Goal: Task Accomplishment & Management: Complete application form

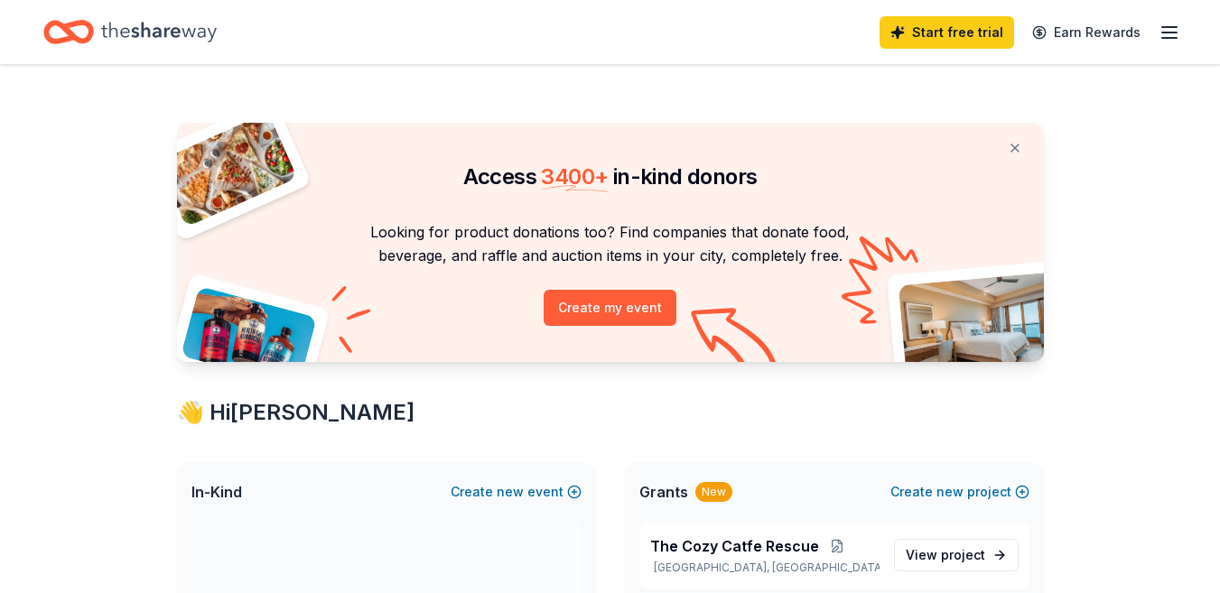
click at [1173, 33] on line "button" at bounding box center [1169, 33] width 14 height 0
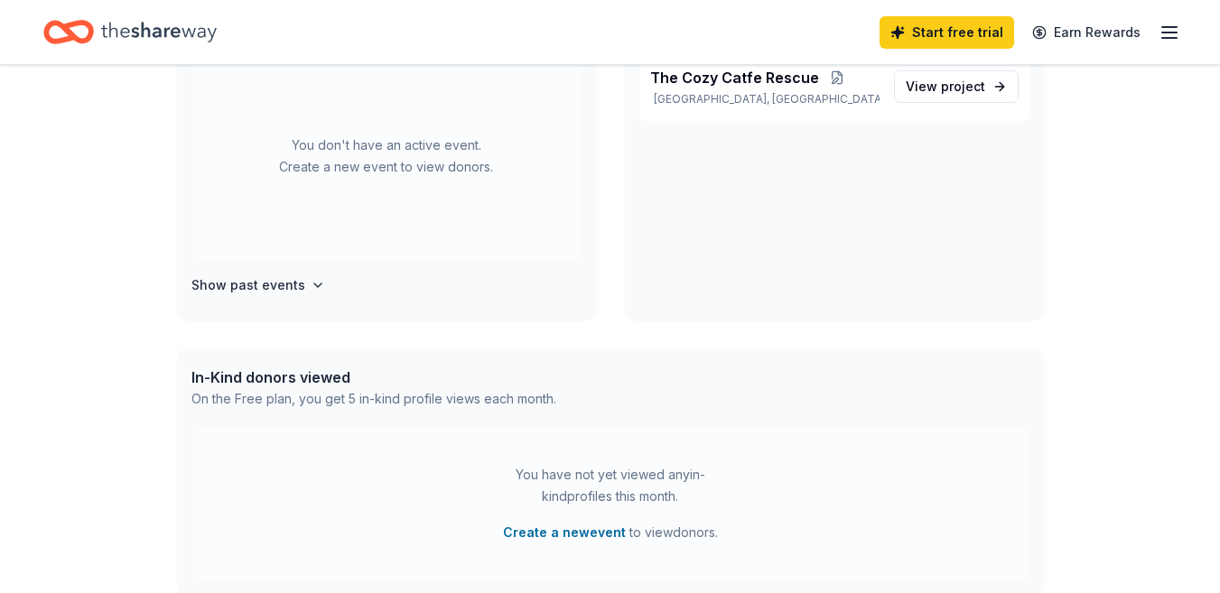
scroll to position [451, 0]
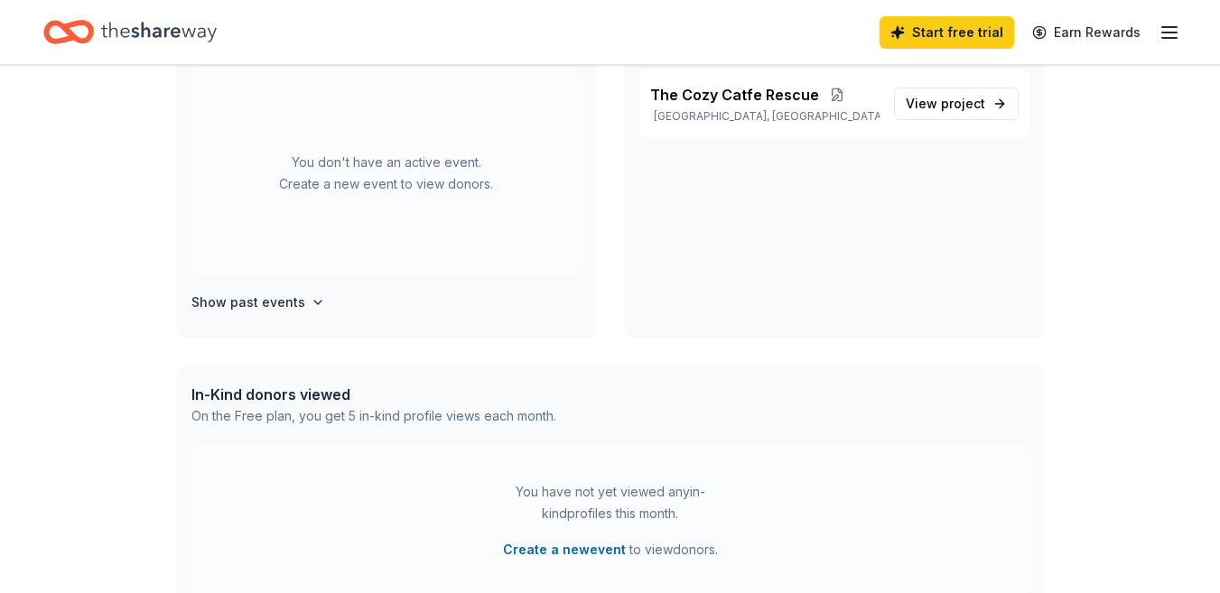
click at [294, 293] on h4 "Show past events" at bounding box center [248, 303] width 114 height 22
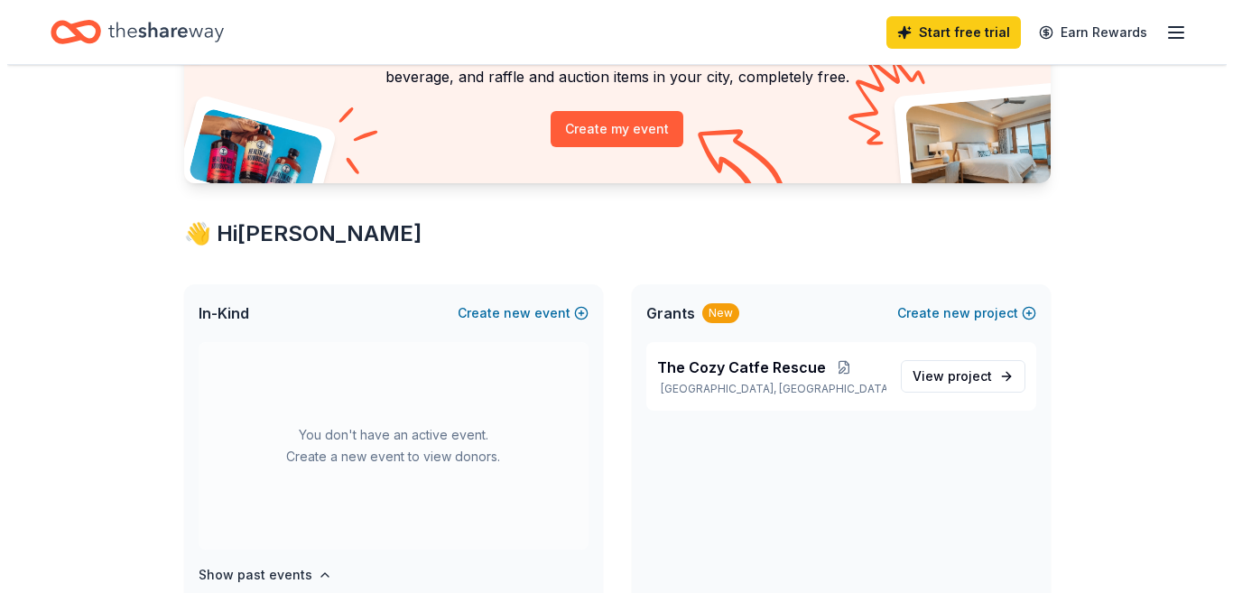
scroll to position [181, 0]
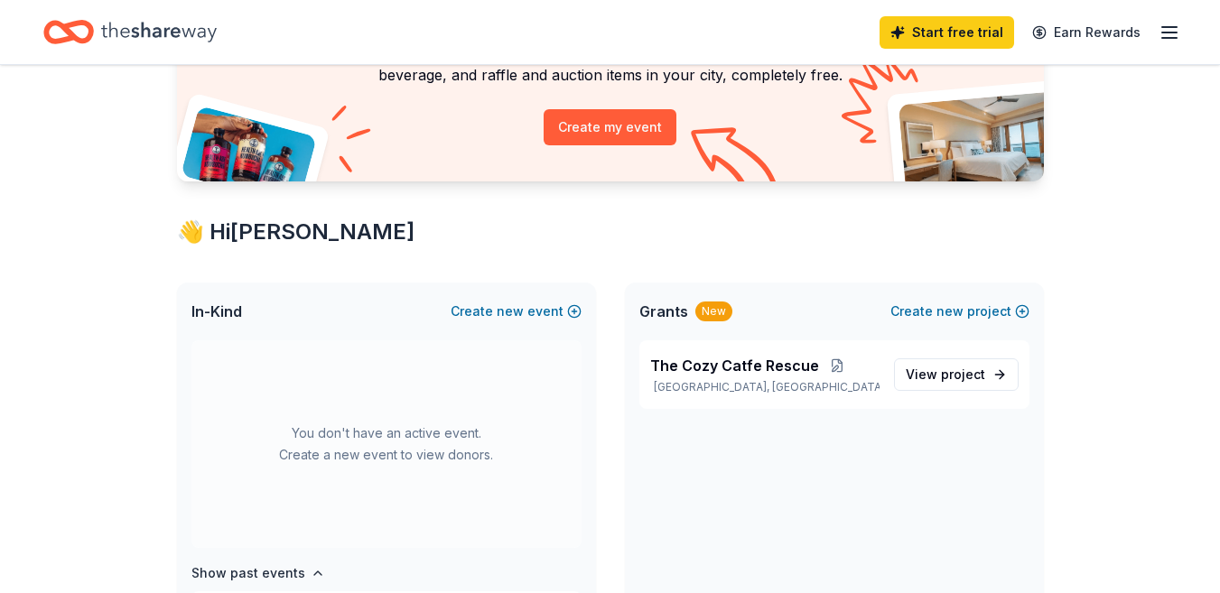
click at [548, 316] on button "Create new event" at bounding box center [516, 312] width 131 height 22
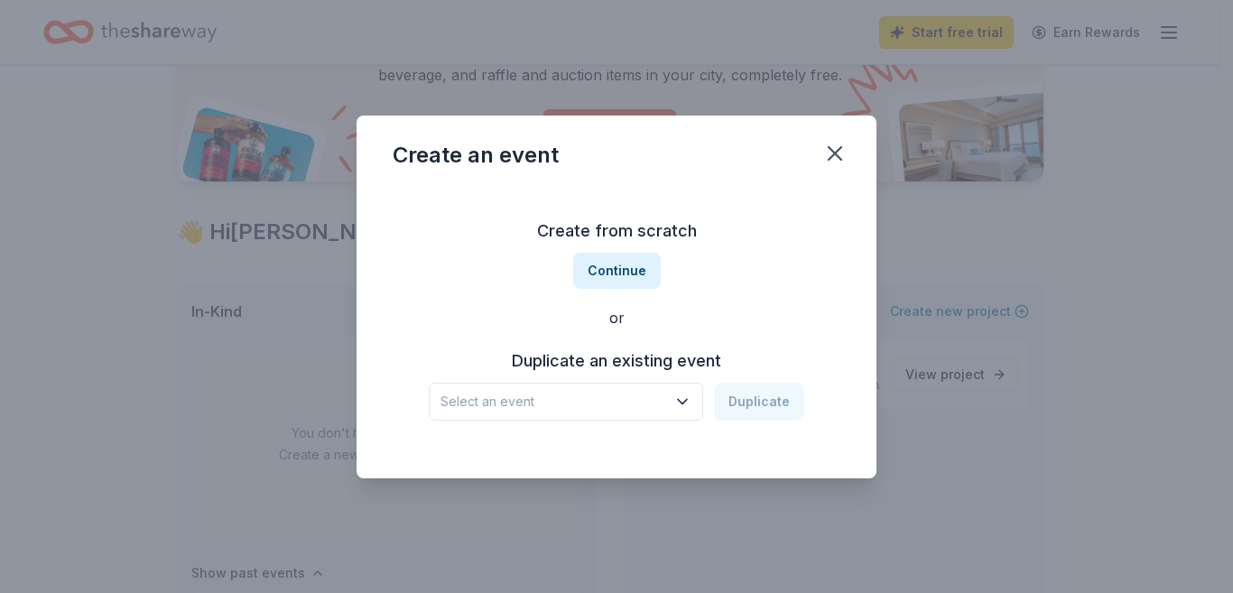
click at [679, 397] on icon "button" at bounding box center [683, 402] width 18 height 18
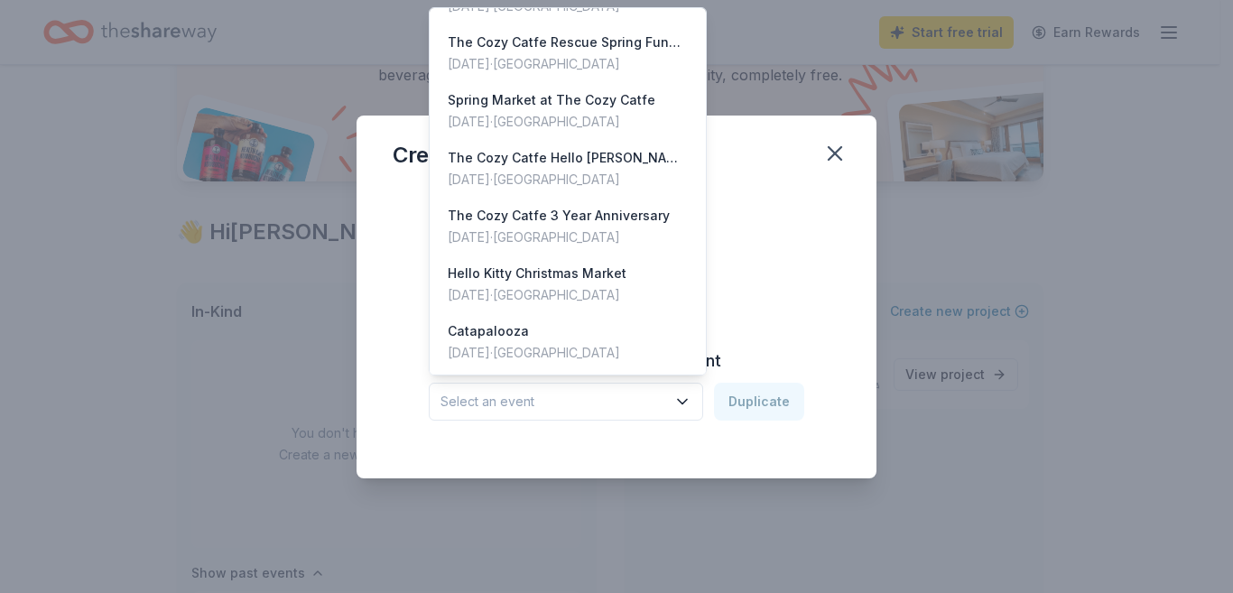
scroll to position [0, 0]
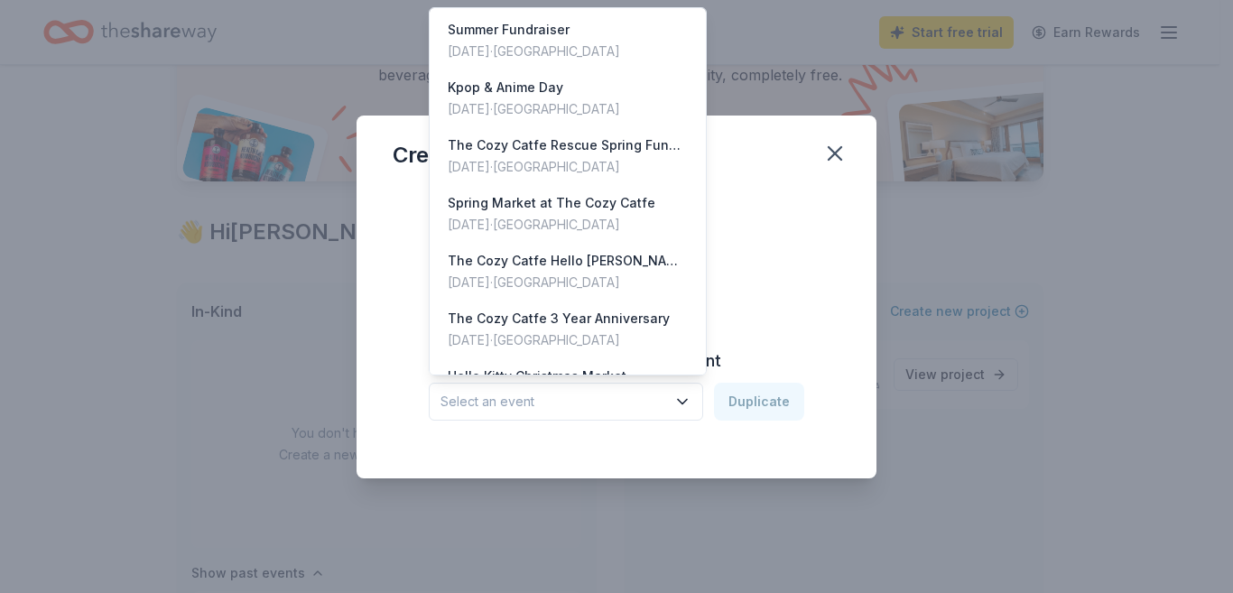
click at [807, 238] on div "Create from scratch Continue or Duplicate an existing event Select an event Dup…" at bounding box center [617, 319] width 448 height 262
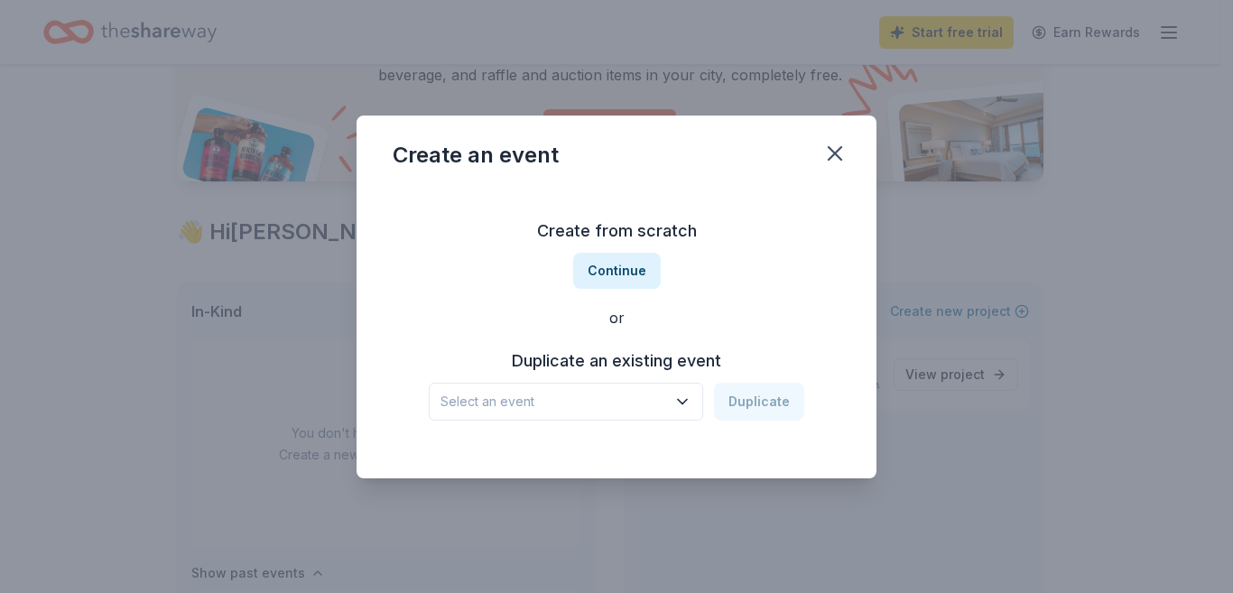
click at [634, 269] on button "Continue" at bounding box center [617, 271] width 88 height 36
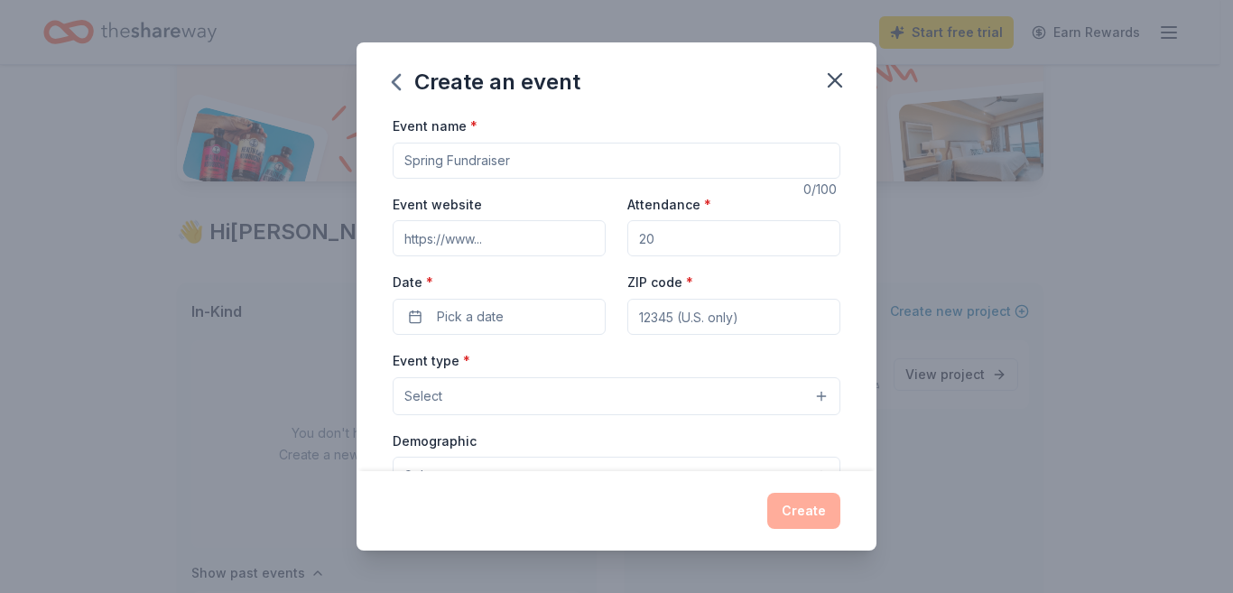
drag, startPoint x: 540, startPoint y: 169, endPoint x: 405, endPoint y: 185, distance: 135.5
click at [405, 185] on div "Event name * 0 /100 Event website Attendance * Date * Pick a date ZIP code * Ev…" at bounding box center [617, 532] width 448 height 834
type input "Fall Fundraiser"
click at [465, 250] on input "Event website" at bounding box center [499, 238] width 213 height 36
type input "www.thecozycatfe.com"
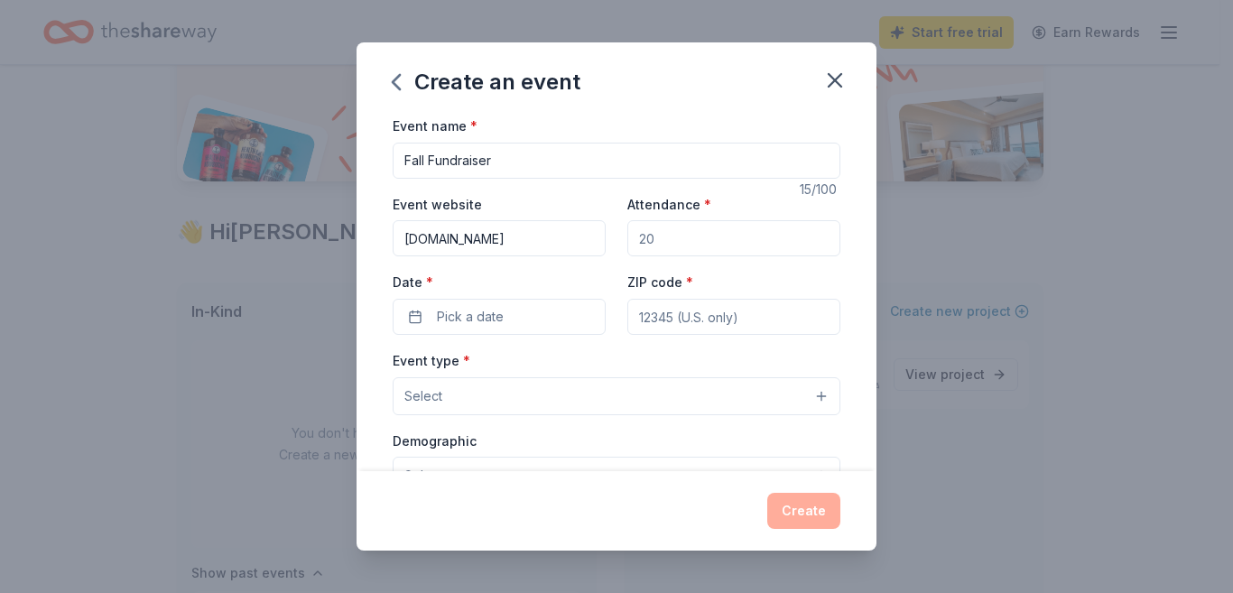
click at [748, 231] on input "Attendance *" at bounding box center [733, 238] width 213 height 36
type input "300"
click at [542, 323] on button "Pick a date" at bounding box center [499, 317] width 213 height 36
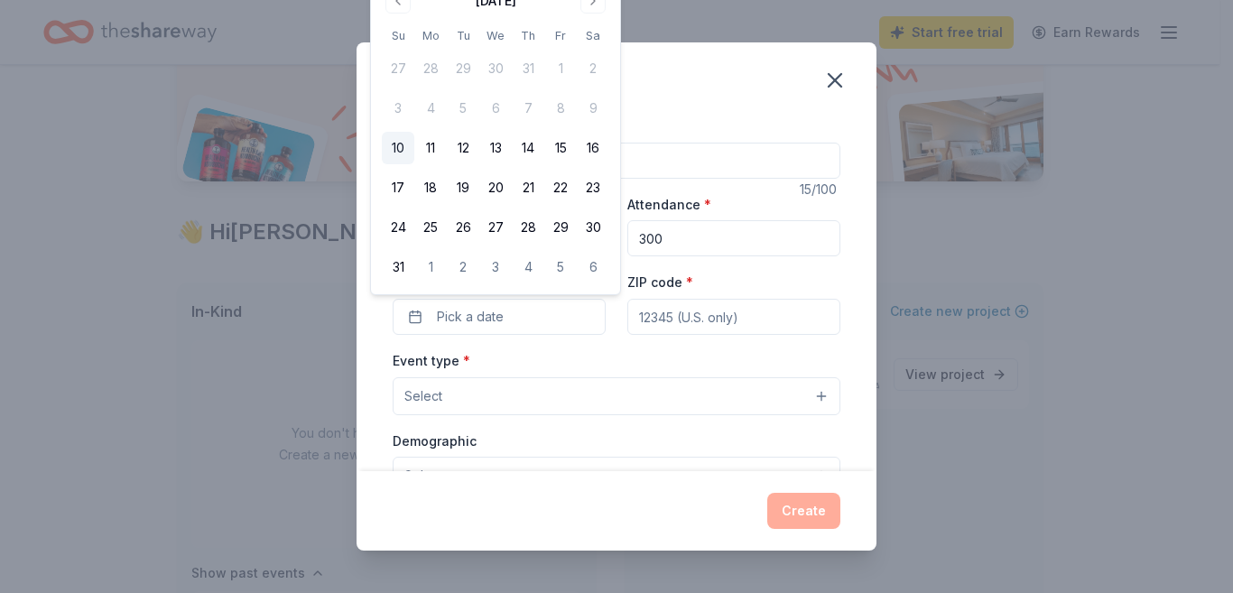
click at [597, 8] on button "Go to next month" at bounding box center [593, 0] width 25 height 25
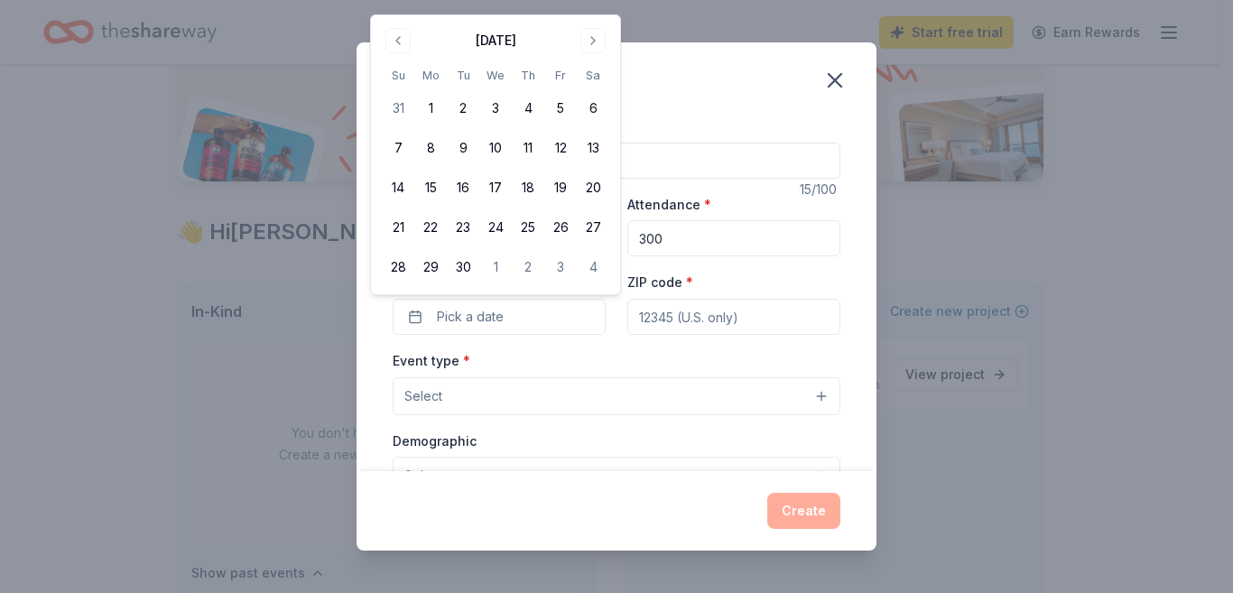
click at [600, 50] on button "Go to next month" at bounding box center [593, 40] width 25 height 25
click at [592, 107] on button "4" at bounding box center [593, 108] width 33 height 33
click at [668, 315] on input "ZIP code *" at bounding box center [733, 317] width 213 height 36
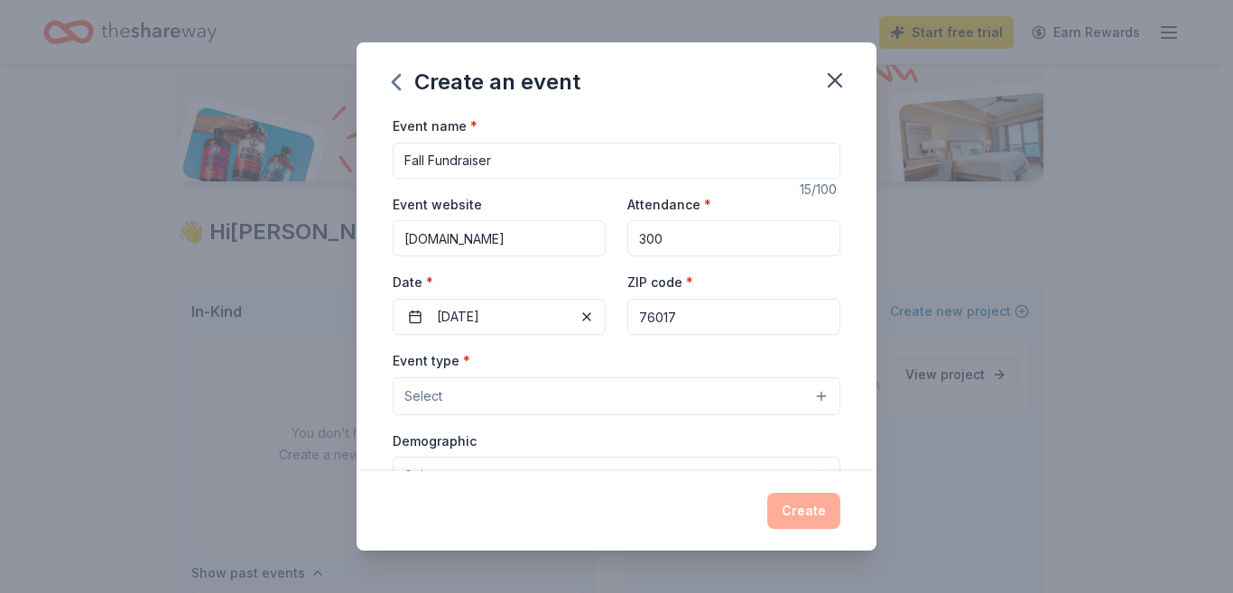
type input "76017"
click at [599, 406] on button "Select" at bounding box center [617, 396] width 448 height 38
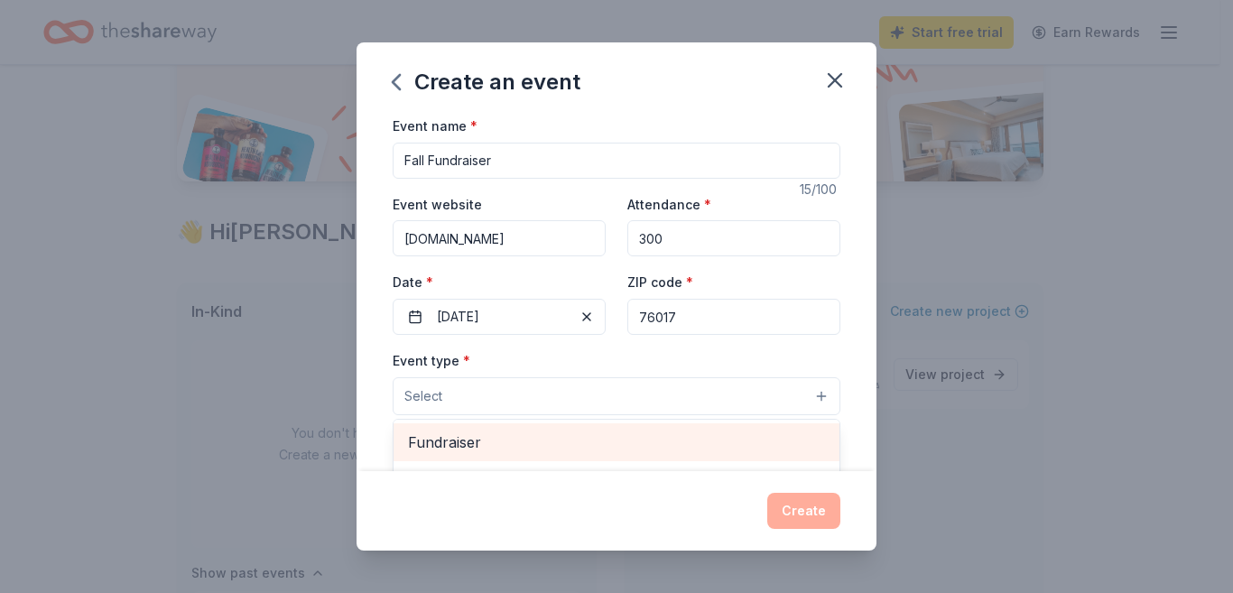
click at [544, 428] on div "Fundraiser" at bounding box center [617, 442] width 446 height 38
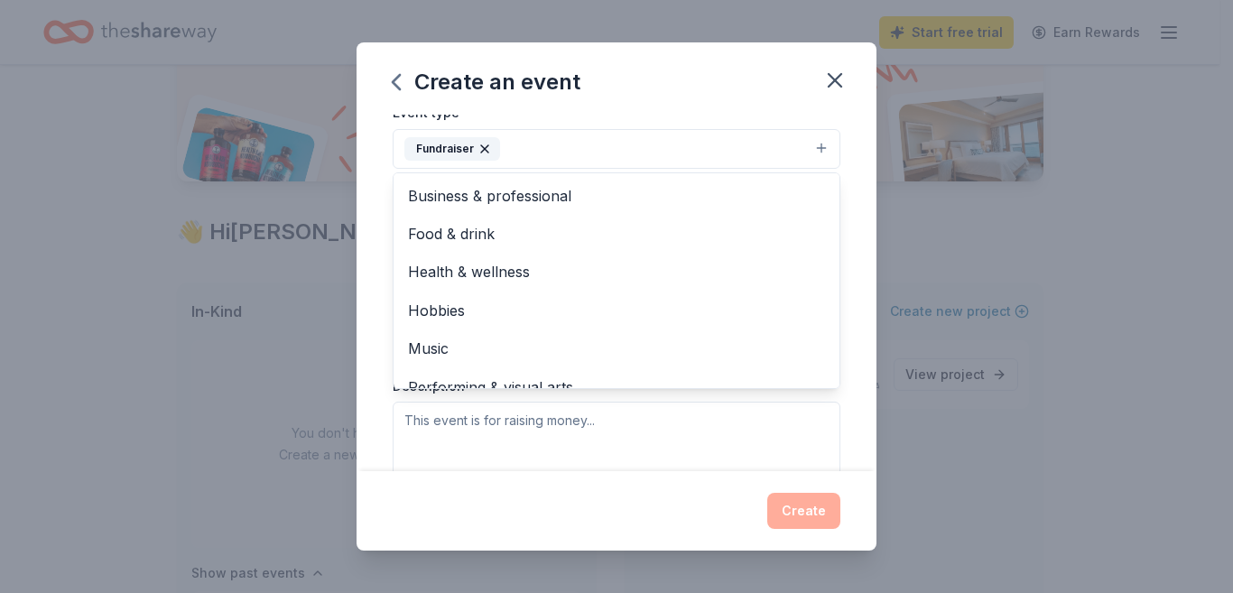
click at [857, 176] on div "Event name * Fall Fundraiser 15 /100 Event website www.thecozycatfe.com Attenda…" at bounding box center [617, 293] width 520 height 357
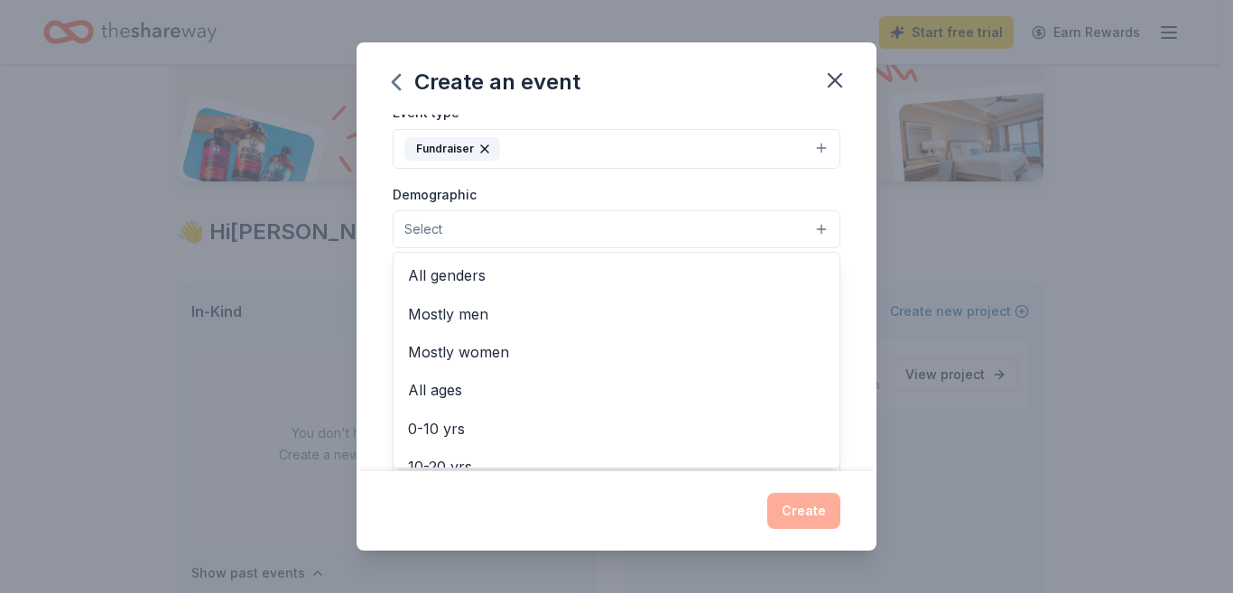
click at [813, 231] on button "Select" at bounding box center [617, 229] width 448 height 38
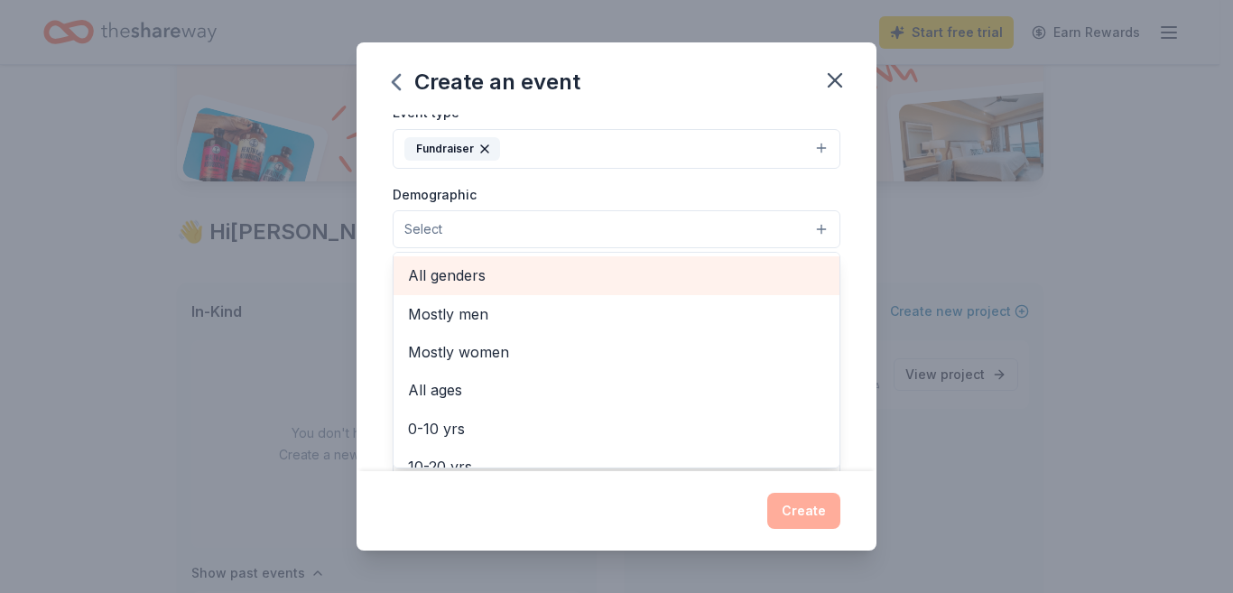
click at [532, 285] on span "All genders" at bounding box center [616, 275] width 417 height 23
click at [478, 272] on span "All ages" at bounding box center [616, 273] width 417 height 23
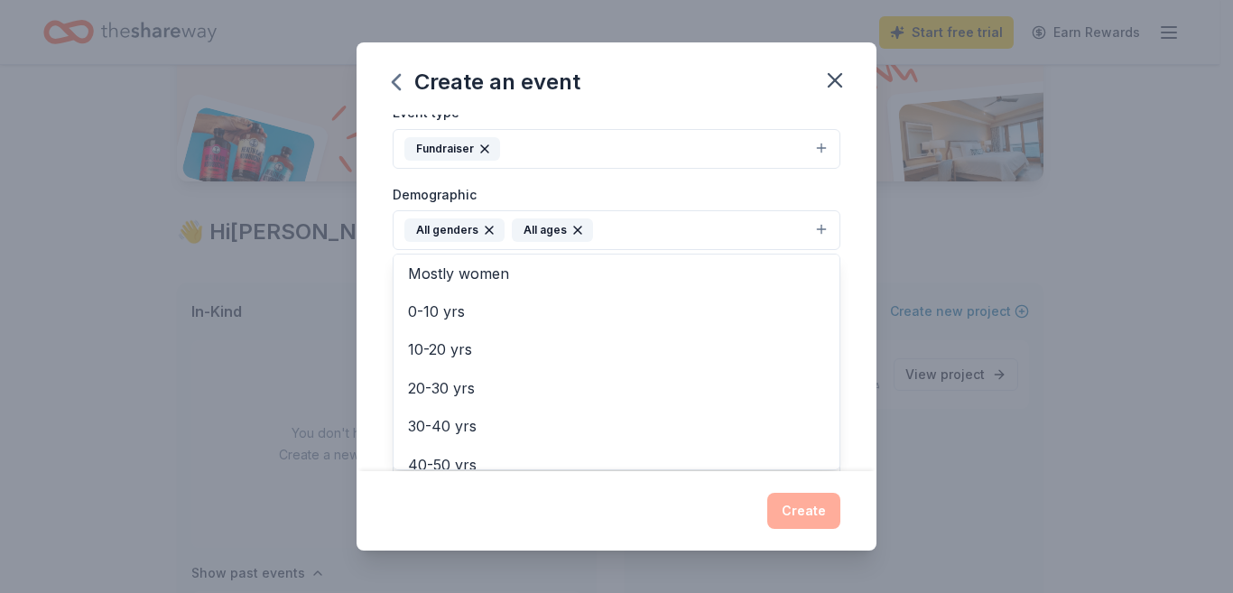
click at [848, 283] on div "Event name * Fall Fundraiser 15 /100 Event website www.thecozycatfe.com Attenda…" at bounding box center [617, 293] width 520 height 357
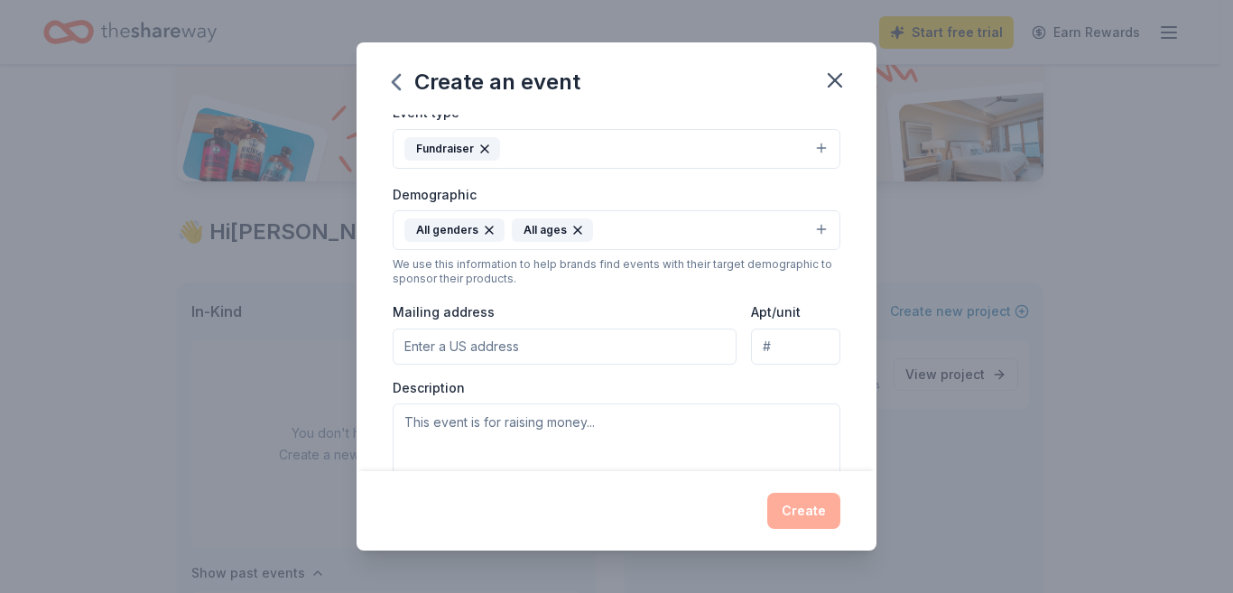
scroll to position [403, 0]
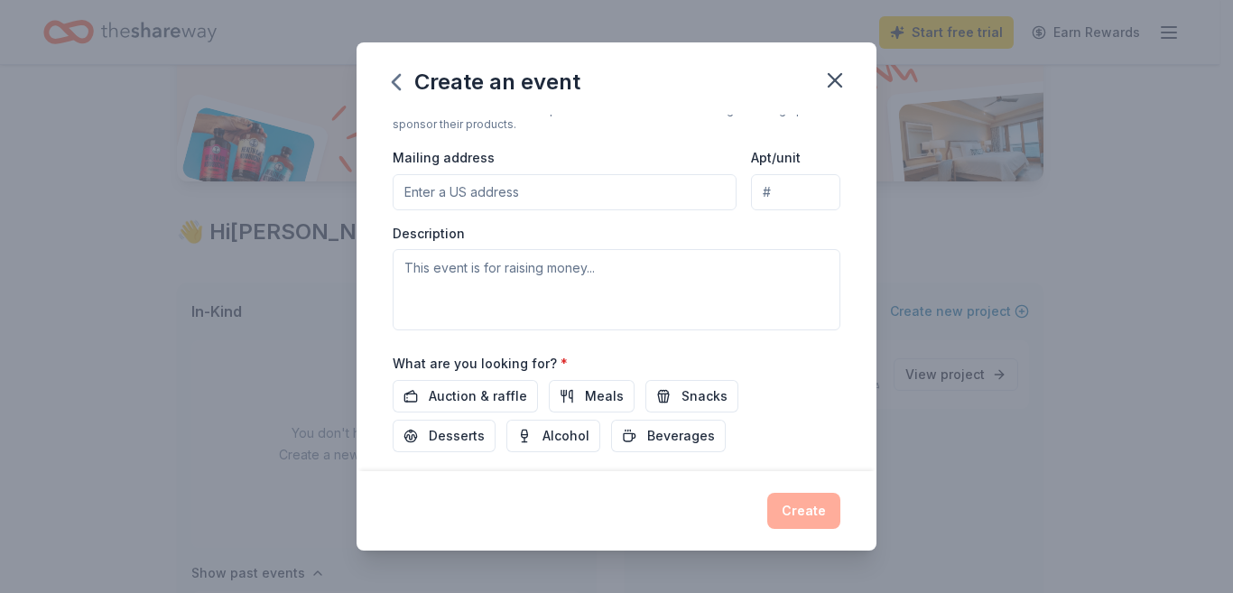
click at [643, 207] on input "Mailing address" at bounding box center [565, 192] width 344 height 36
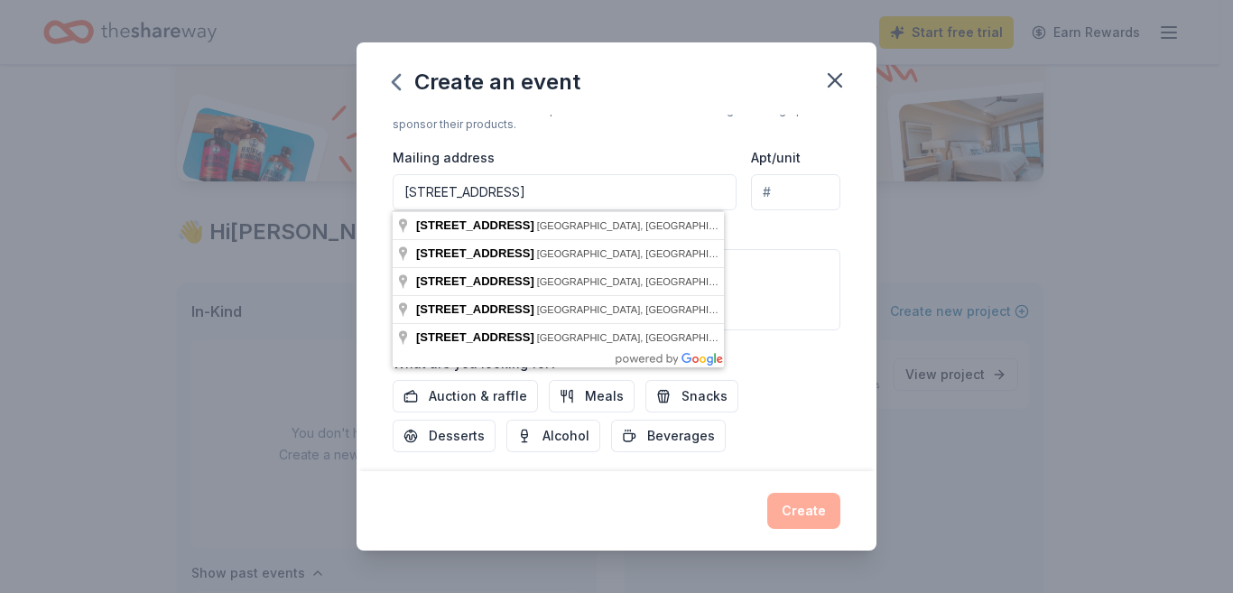
type input "740 Southeast Green Oaks Boulevard, Arlington, TX, 76018"
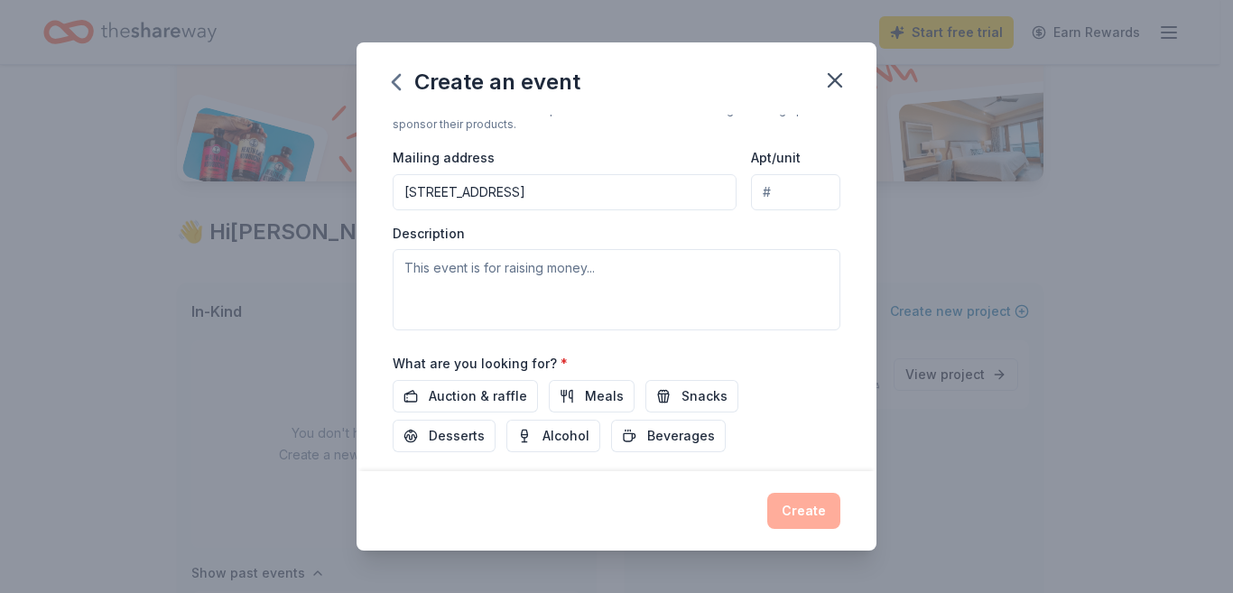
click at [773, 207] on input "Apt/unit" at bounding box center [795, 192] width 89 height 36
type input "200"
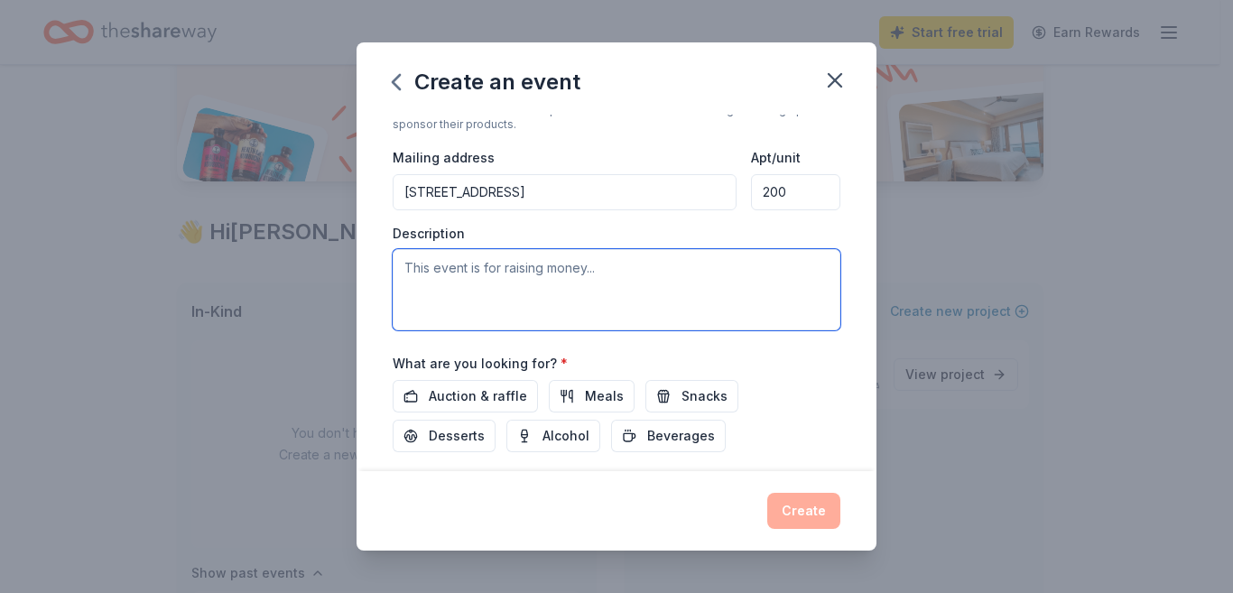
click at [664, 280] on textarea at bounding box center [617, 289] width 448 height 81
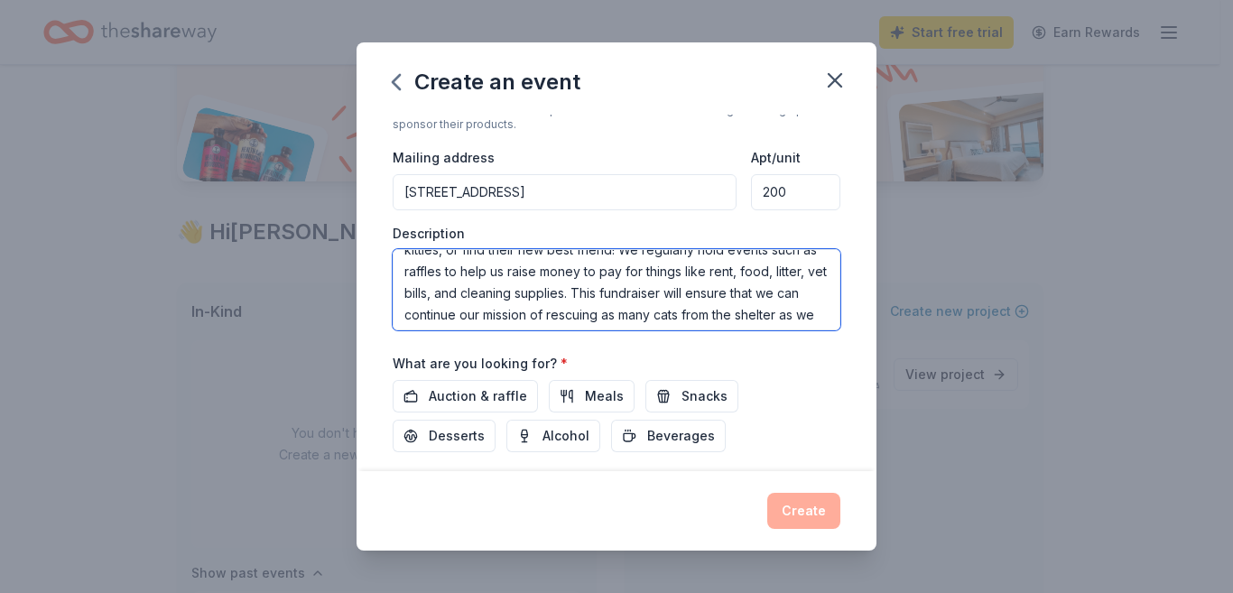
scroll to position [108, 0]
type textarea "This event is for raising money to rescue more cats from the DFW shelters. We a…"
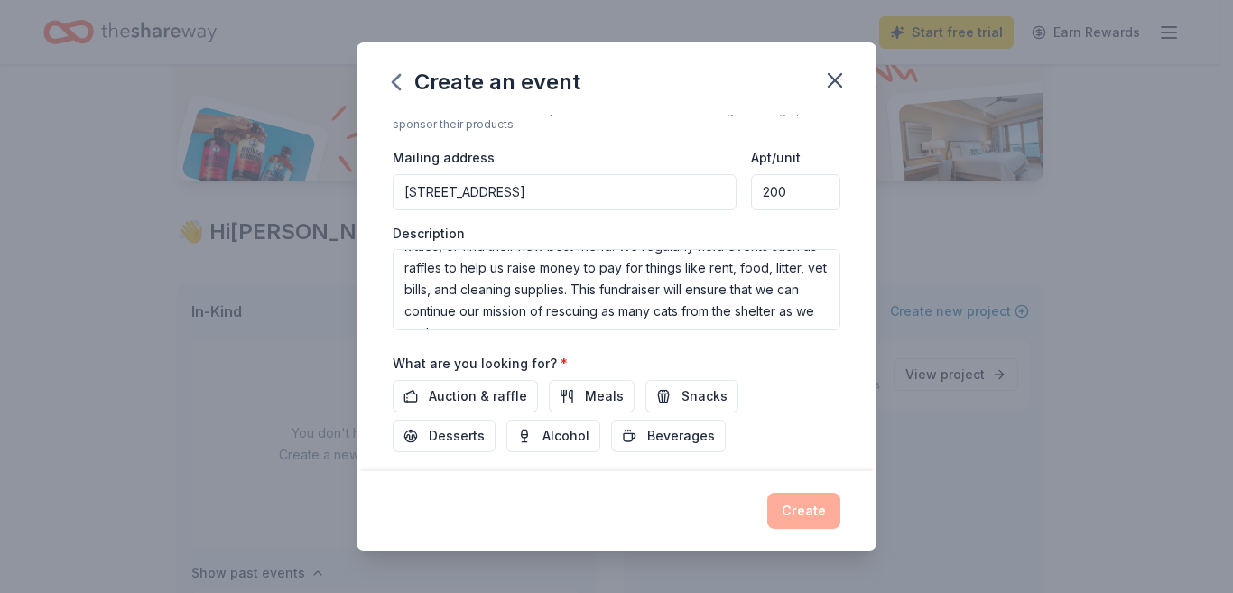
click at [510, 376] on div "What are you looking for? * Auction & raffle Meals Snacks Desserts Alcohol Beve…" at bounding box center [617, 402] width 448 height 100
click at [512, 397] on span "Auction & raffle" at bounding box center [478, 397] width 98 height 22
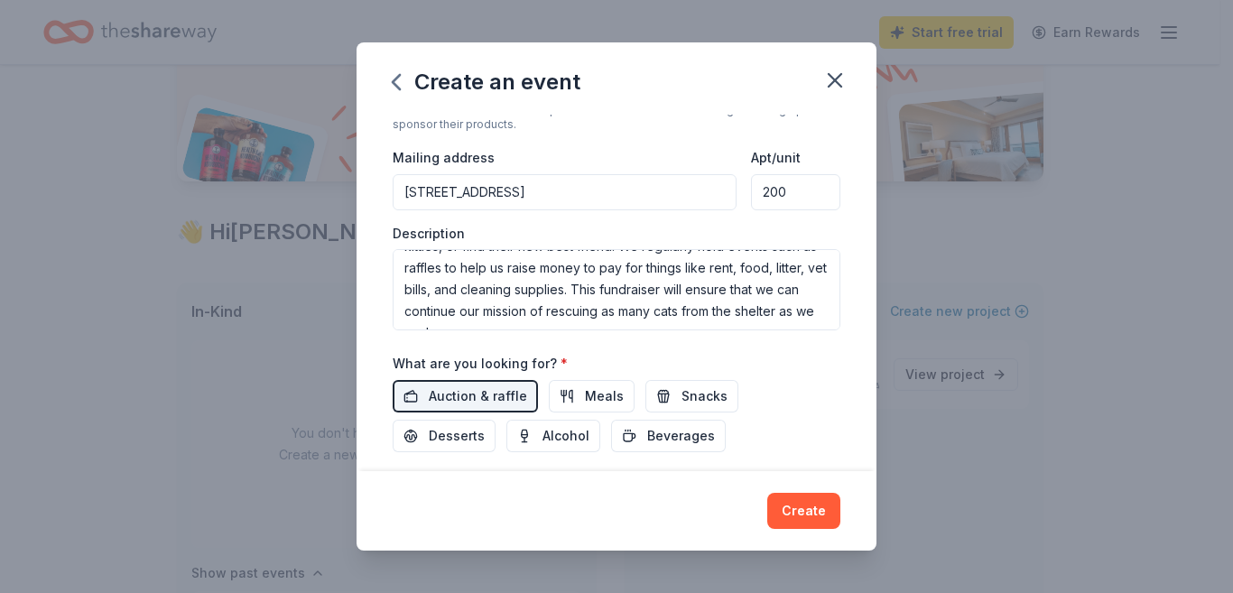
click at [568, 403] on button "Meals" at bounding box center [592, 396] width 86 height 33
click at [682, 395] on span "Snacks" at bounding box center [705, 397] width 46 height 22
click at [477, 445] on span "Desserts" at bounding box center [457, 436] width 56 height 22
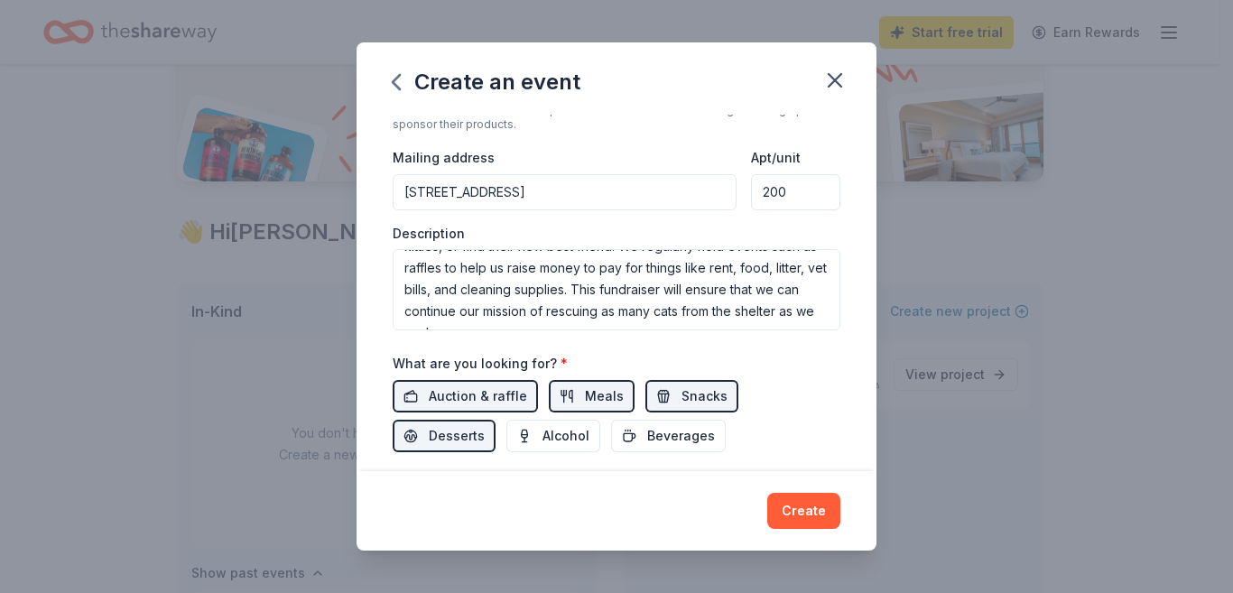
click at [655, 441] on span "Beverages" at bounding box center [681, 436] width 68 height 22
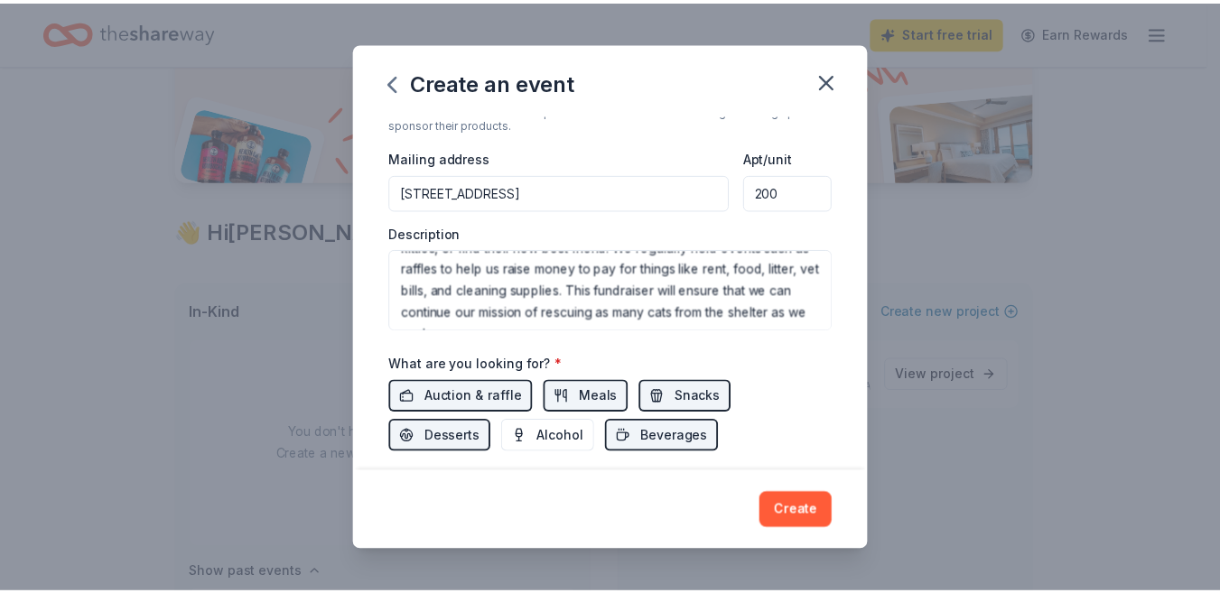
scroll to position [510, 0]
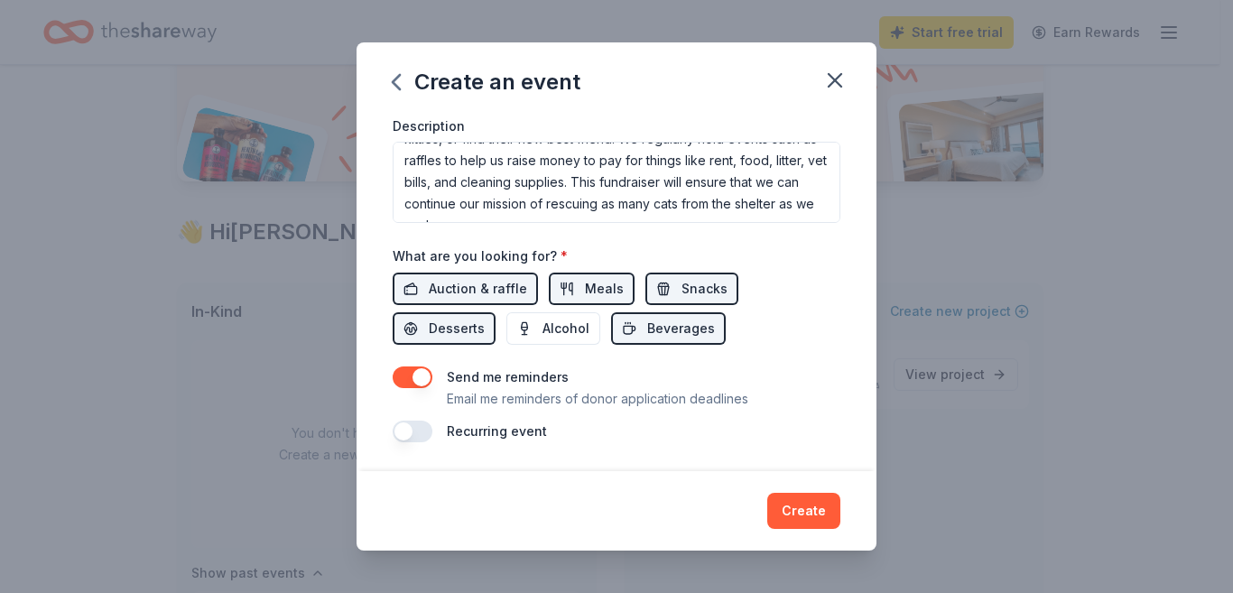
click at [404, 378] on button "button" at bounding box center [413, 378] width 40 height 22
click at [415, 377] on button "button" at bounding box center [413, 378] width 40 height 22
click at [791, 511] on button "Create" at bounding box center [803, 511] width 73 height 36
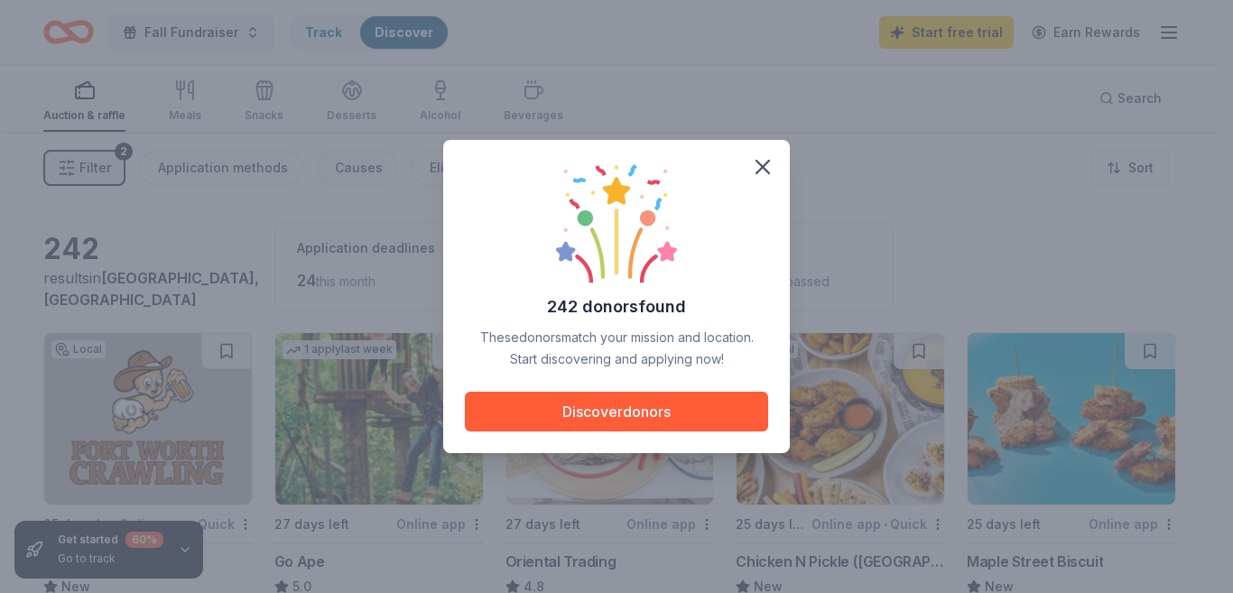
click at [764, 168] on icon "button" at bounding box center [763, 167] width 13 height 13
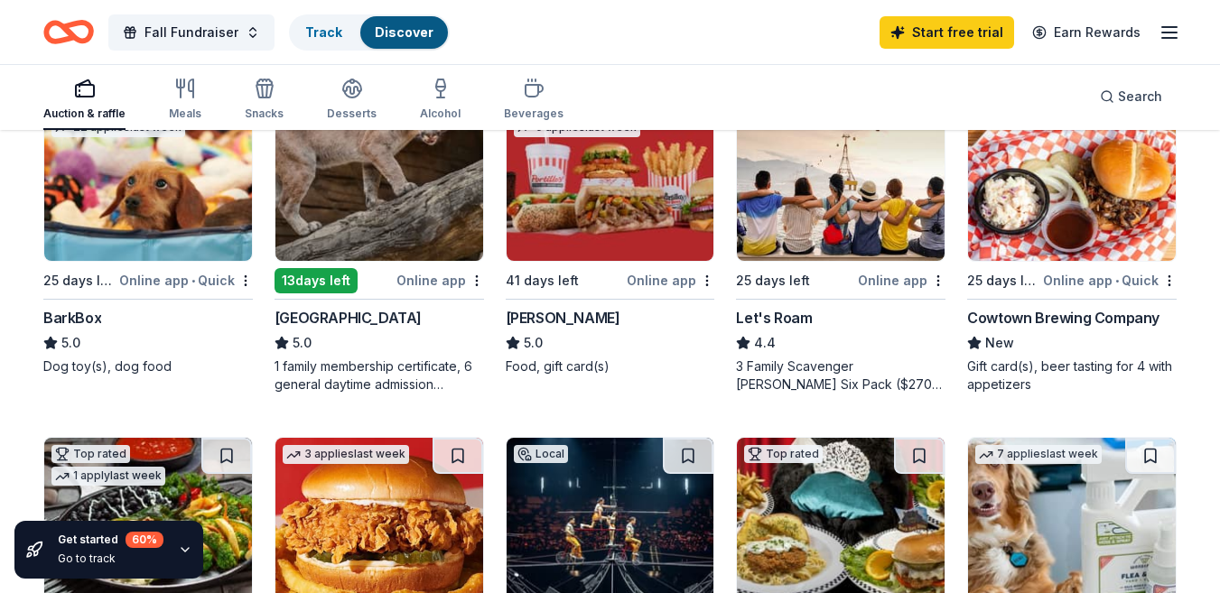
scroll to position [250, 0]
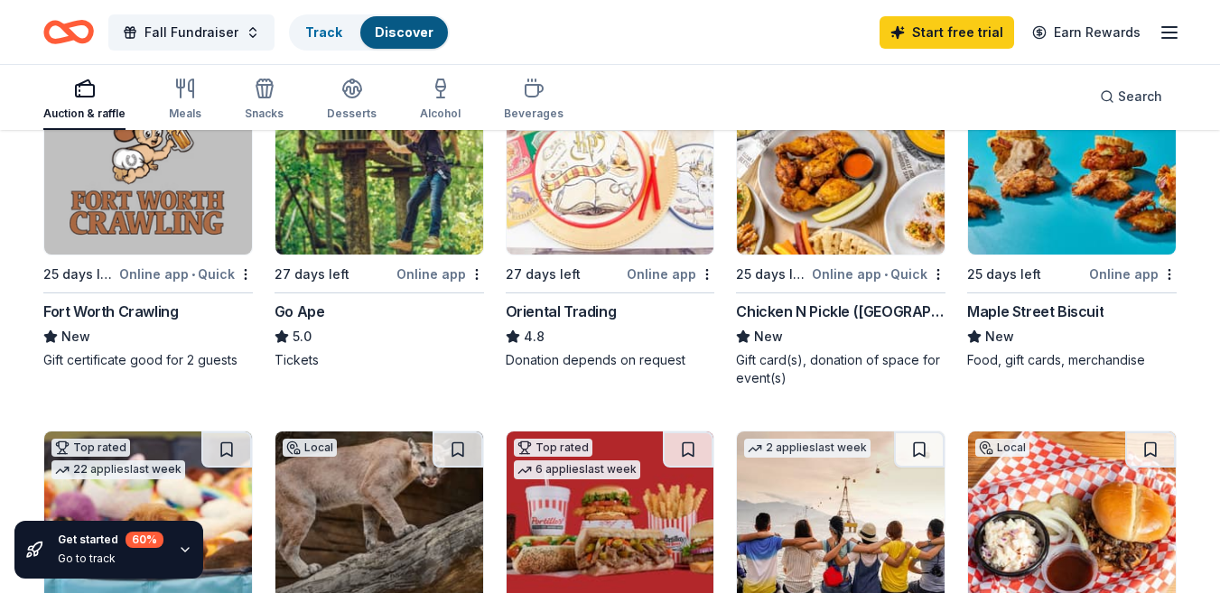
click at [179, 72] on button "Meals" at bounding box center [185, 100] width 33 height 60
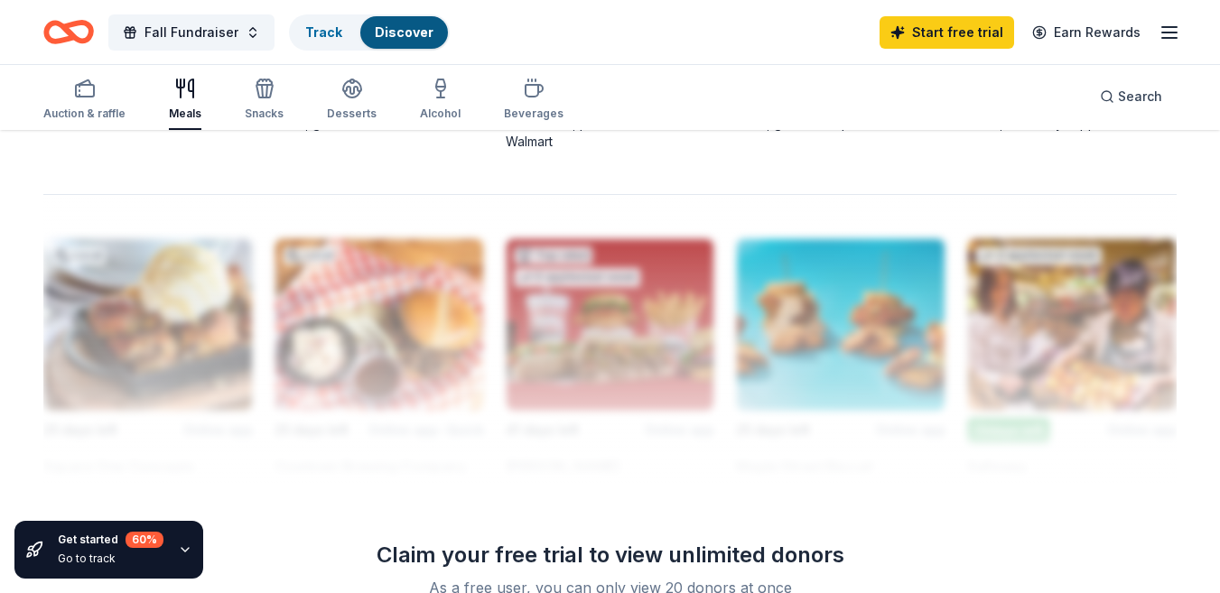
scroll to position [1535, 0]
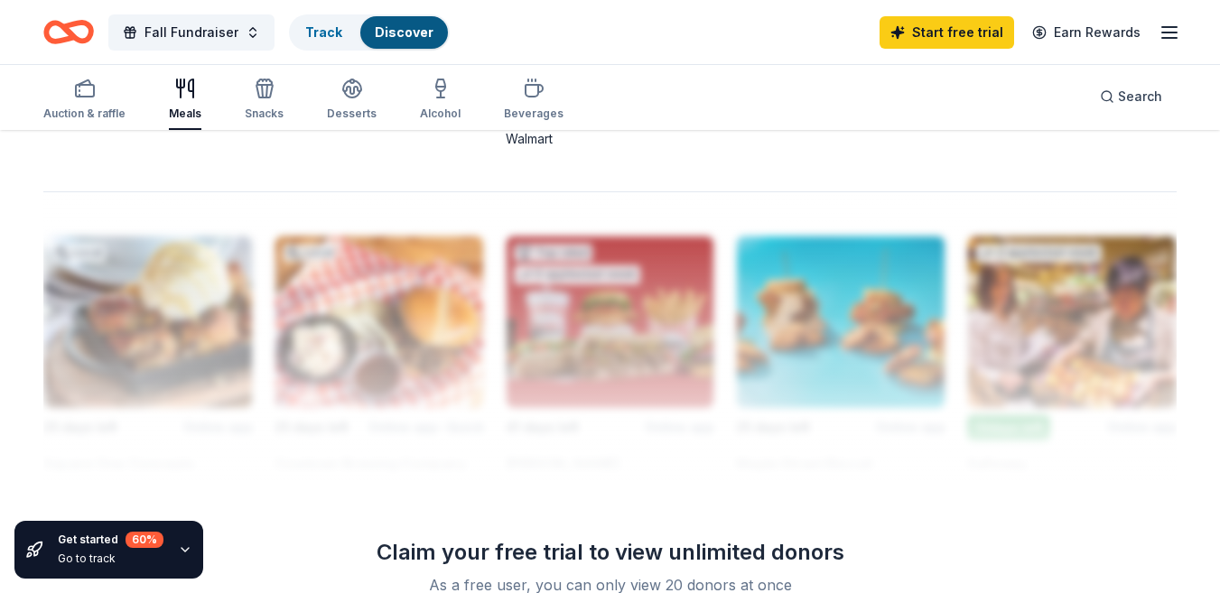
click at [263, 95] on icon "button" at bounding box center [265, 89] width 22 height 22
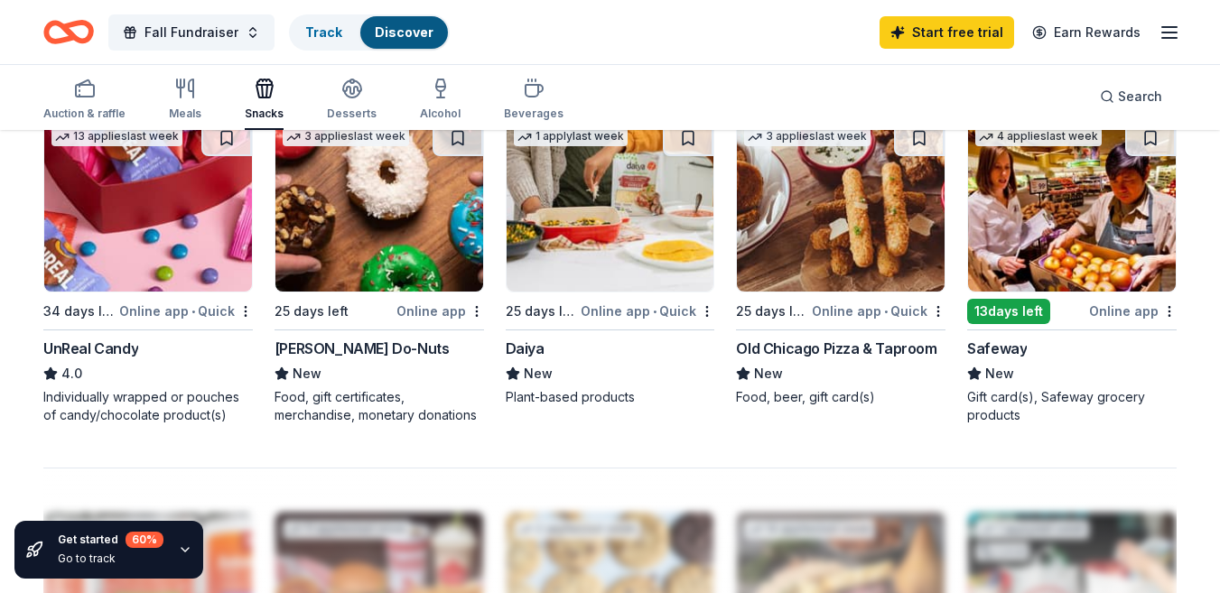
scroll to position [1264, 0]
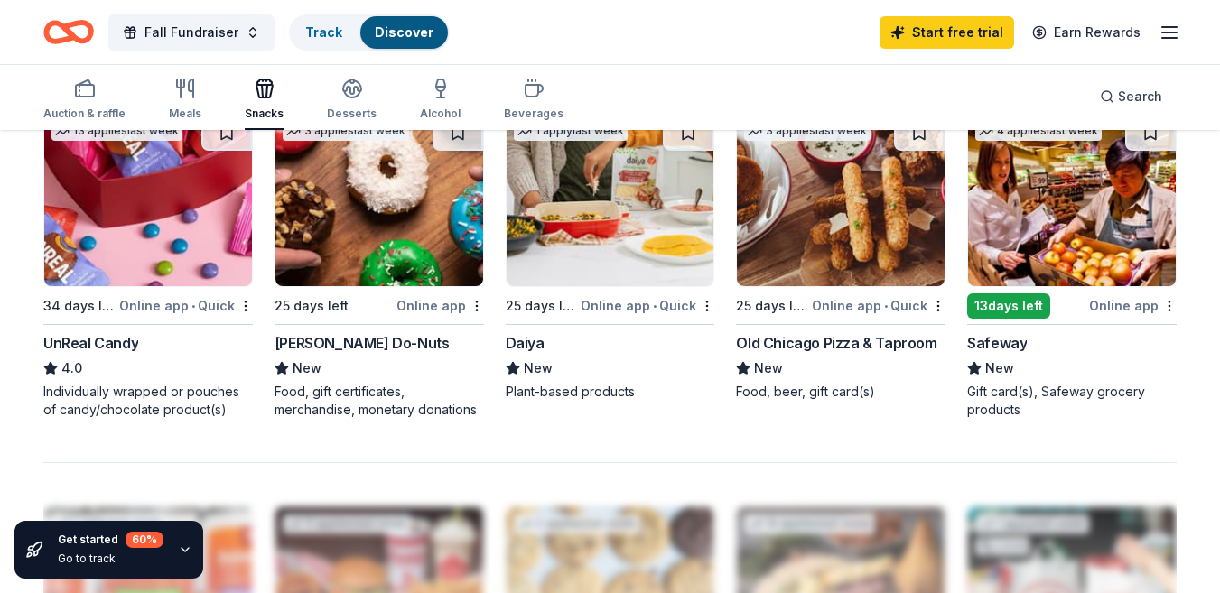
click at [344, 91] on icon "button" at bounding box center [352, 94] width 16 height 6
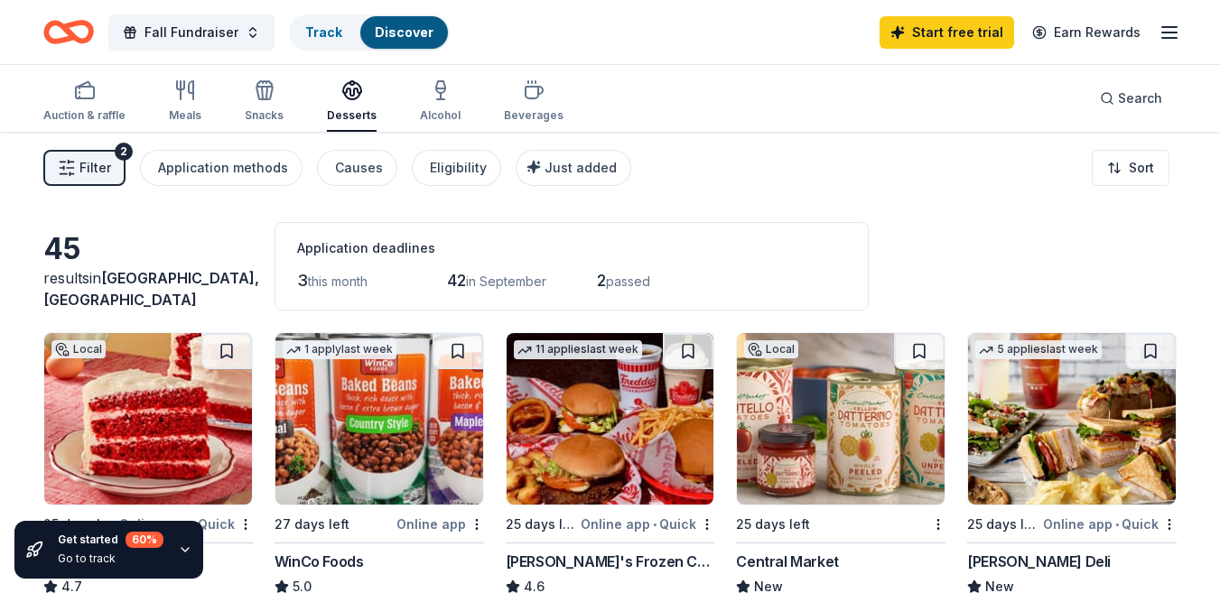
click at [504, 99] on div "button" at bounding box center [534, 90] width 60 height 22
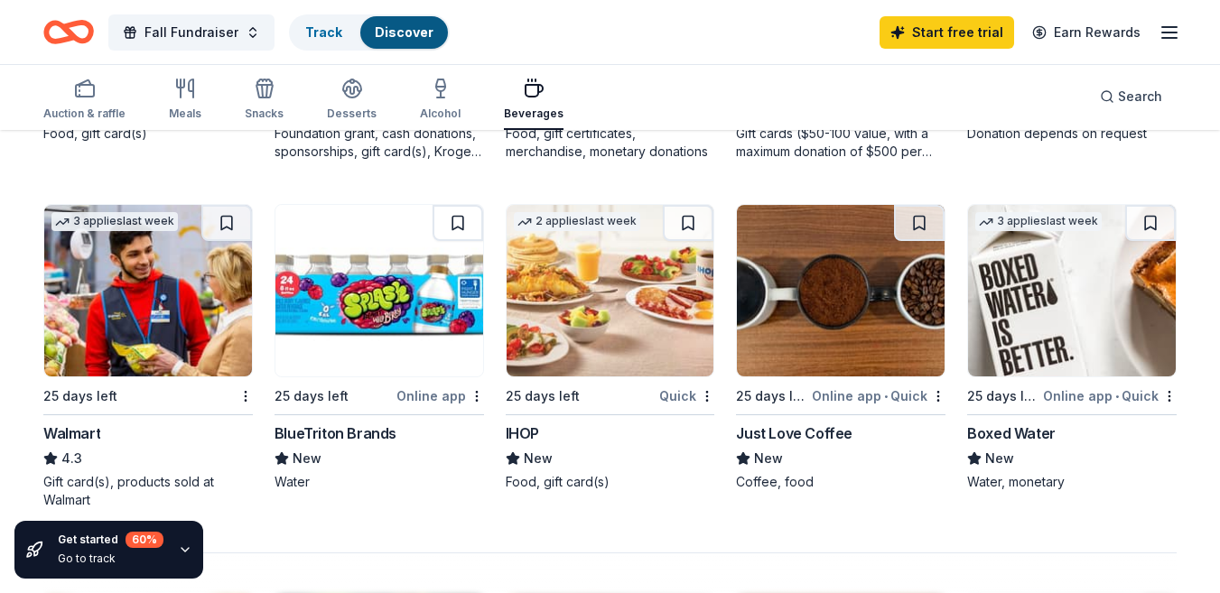
scroll to position [1264, 0]
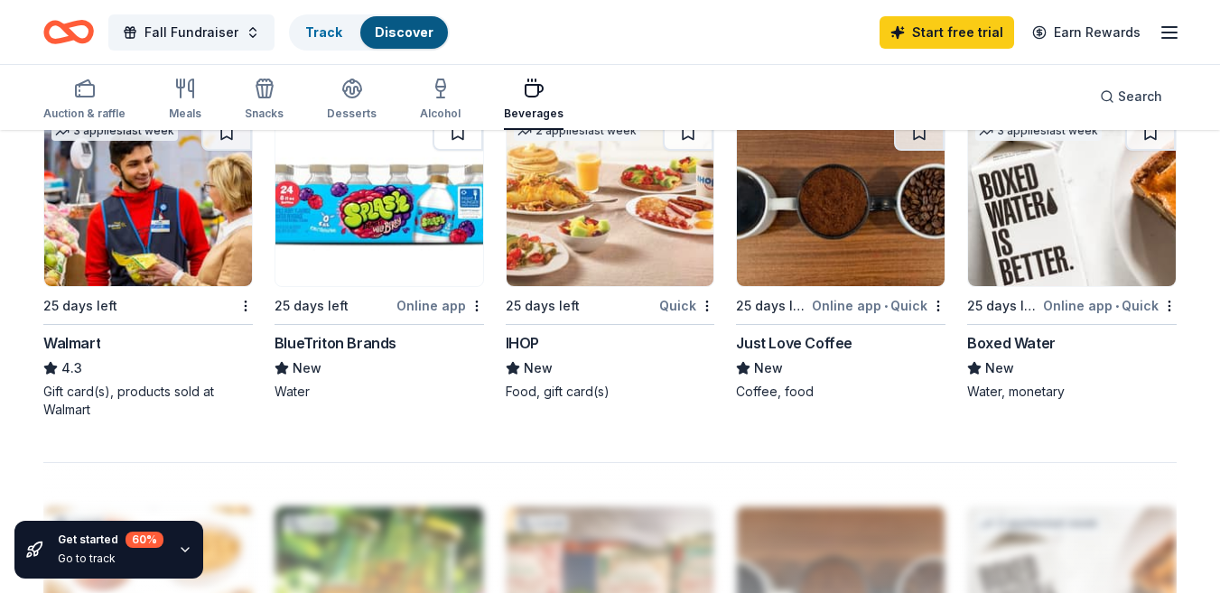
click at [504, 70] on button "Beverages" at bounding box center [534, 100] width 60 height 60
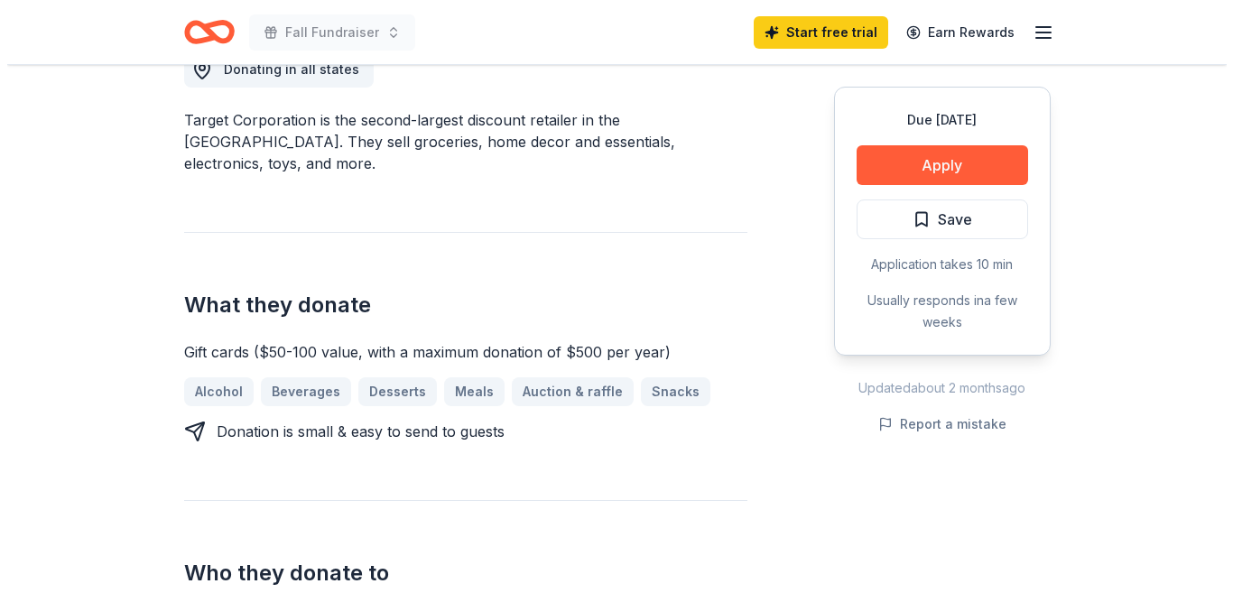
scroll to position [542, 0]
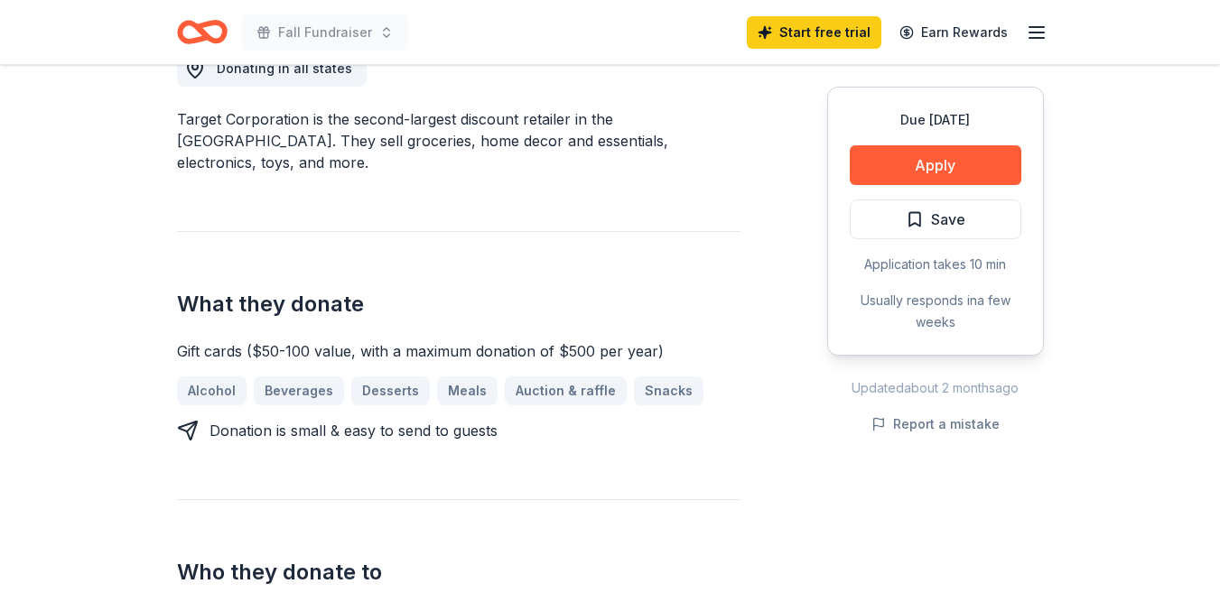
click at [943, 163] on button "Apply" at bounding box center [936, 165] width 172 height 40
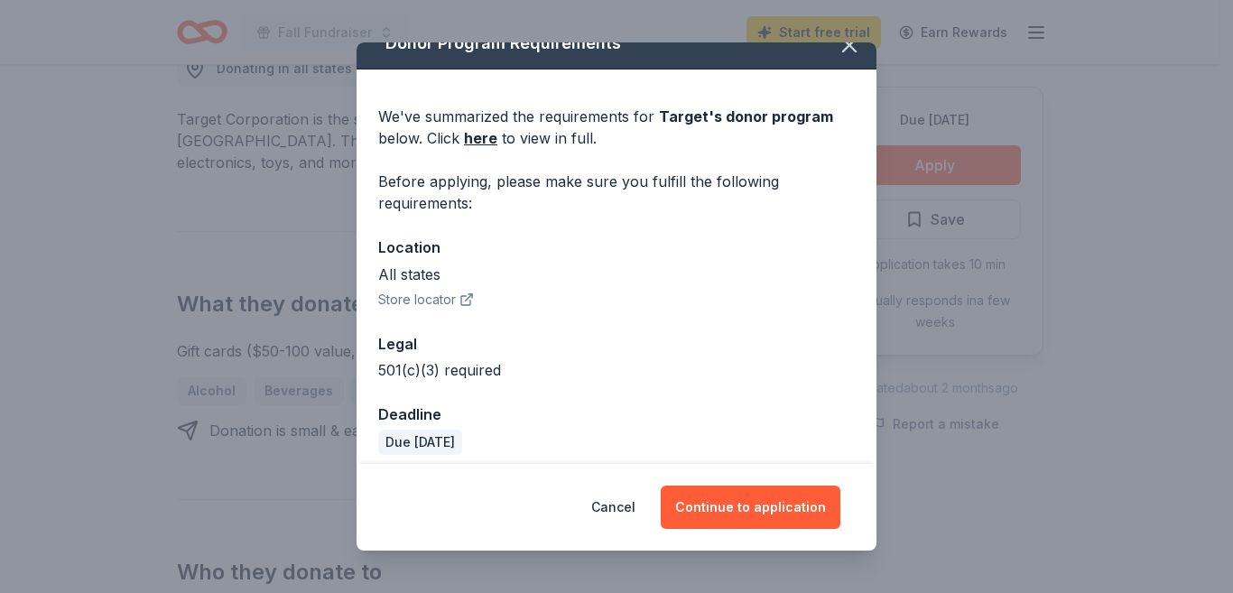
scroll to position [37, 0]
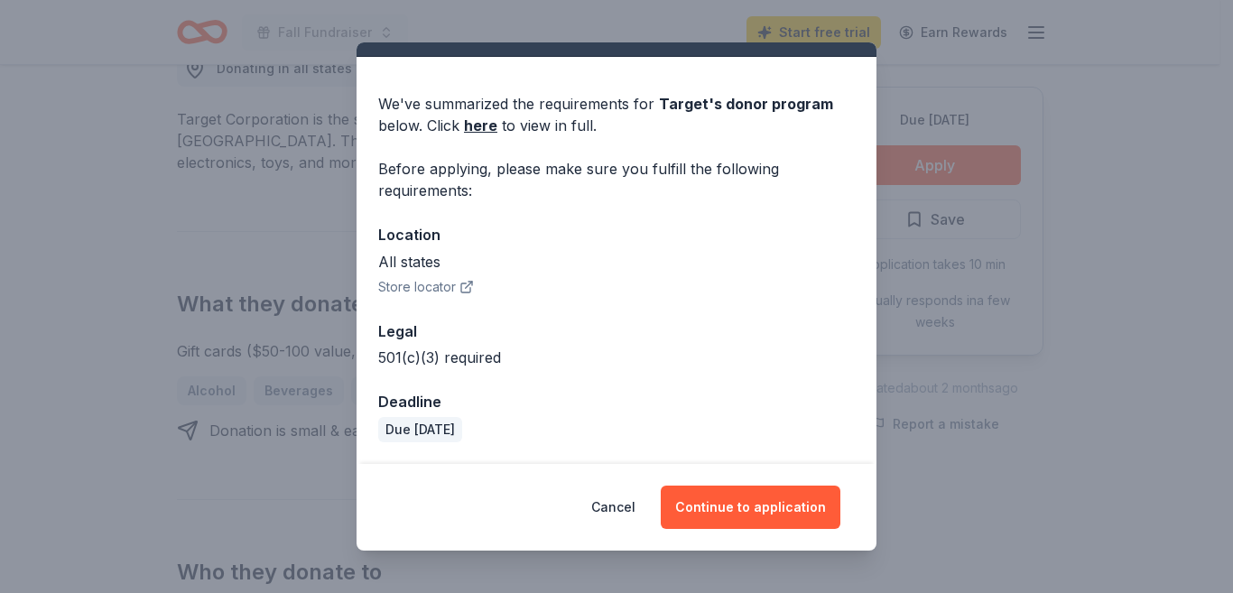
click at [719, 501] on button "Continue to application" at bounding box center [751, 507] width 180 height 43
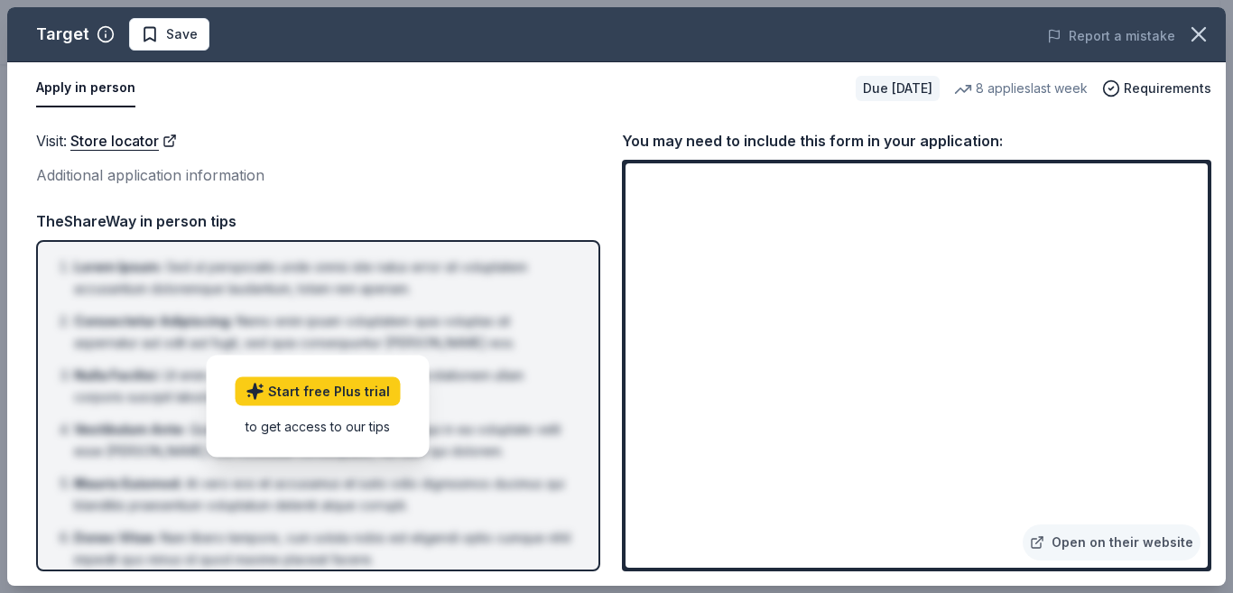
click at [1067, 540] on link "Open on their website" at bounding box center [1112, 543] width 178 height 36
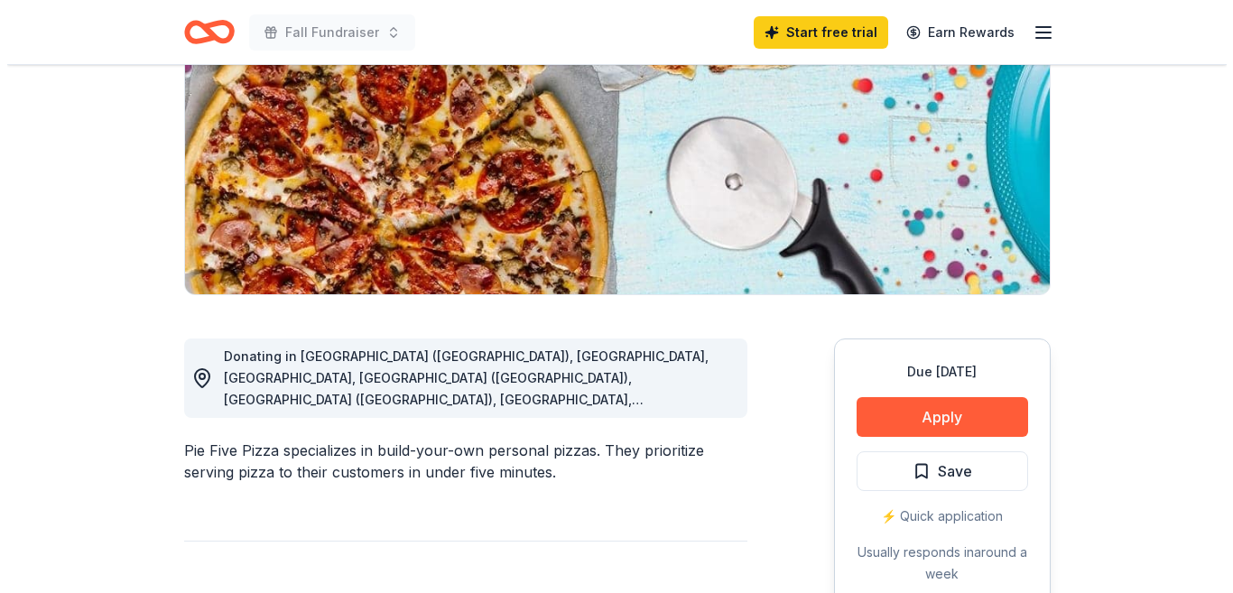
scroll to position [451, 0]
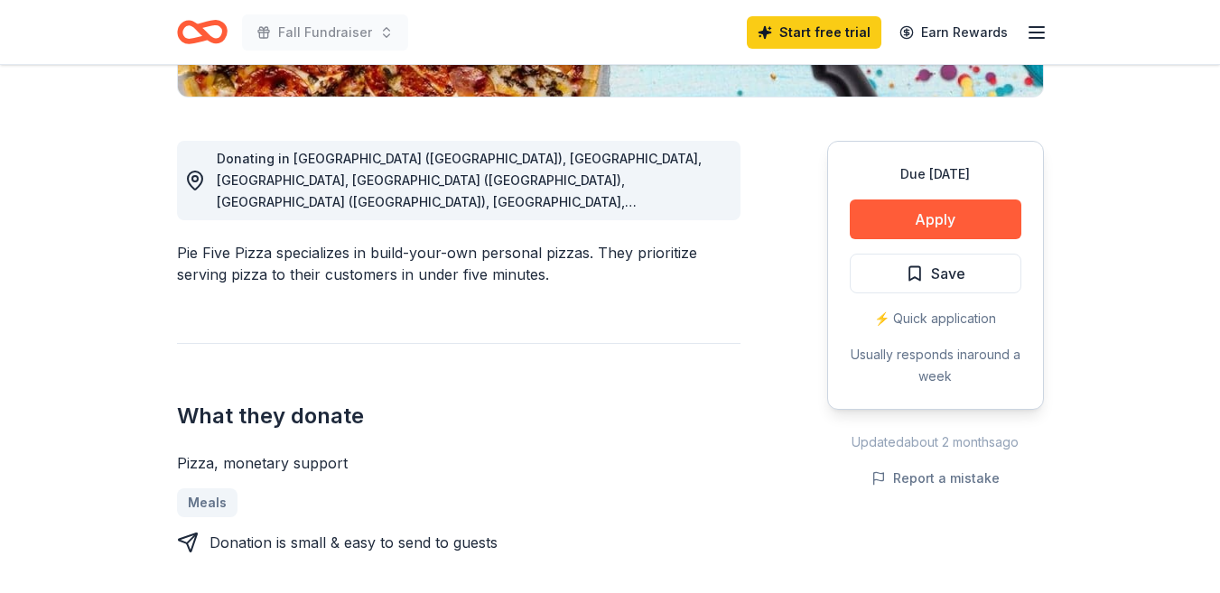
click at [922, 218] on button "Apply" at bounding box center [936, 220] width 172 height 40
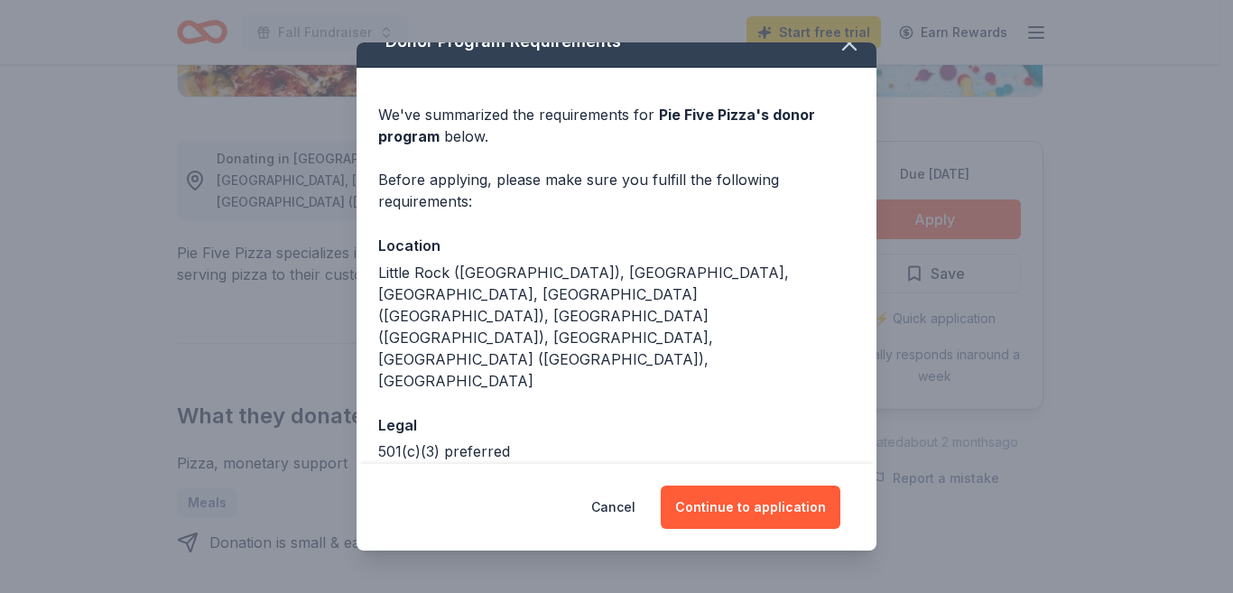
scroll to position [33, 0]
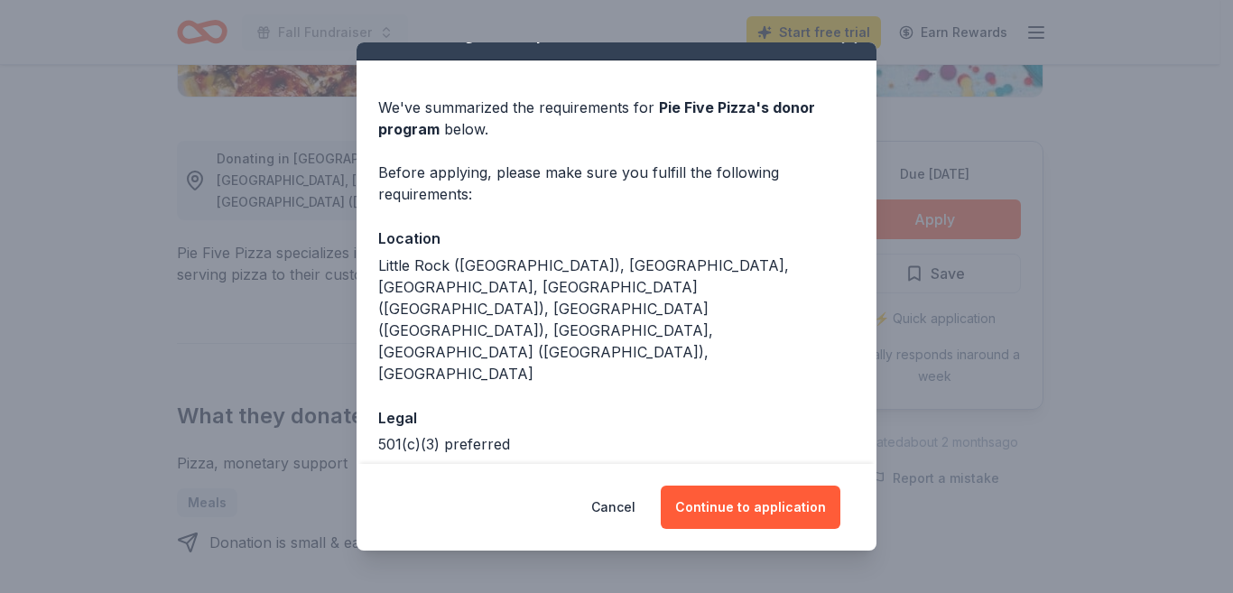
click at [737, 497] on button "Continue to application" at bounding box center [751, 507] width 180 height 43
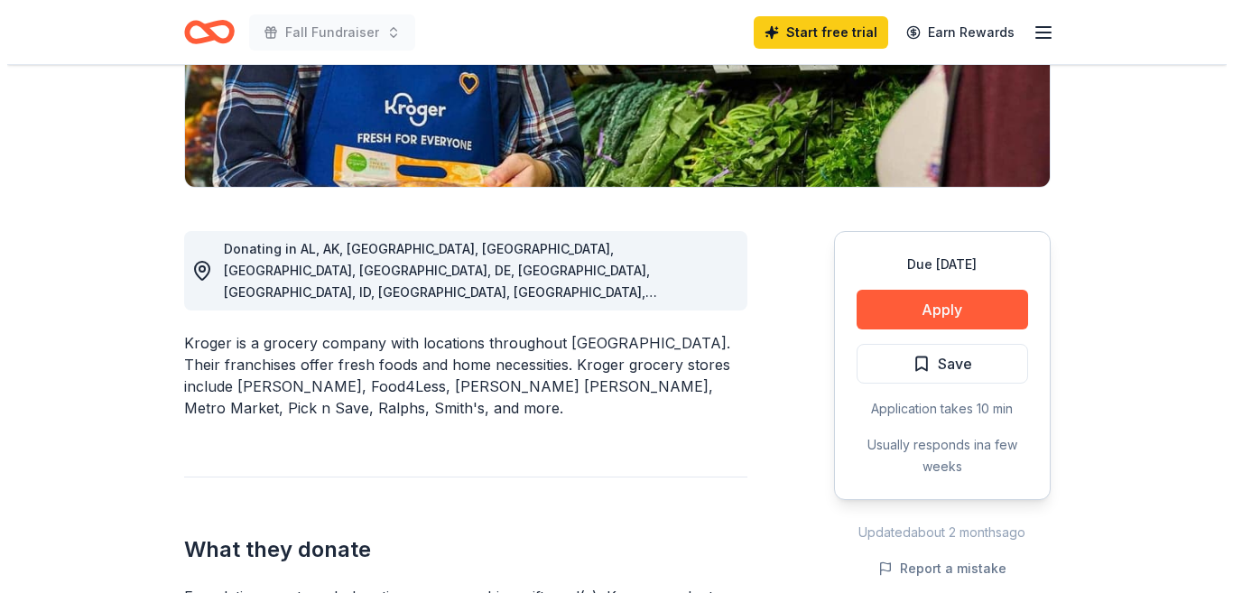
scroll to position [451, 0]
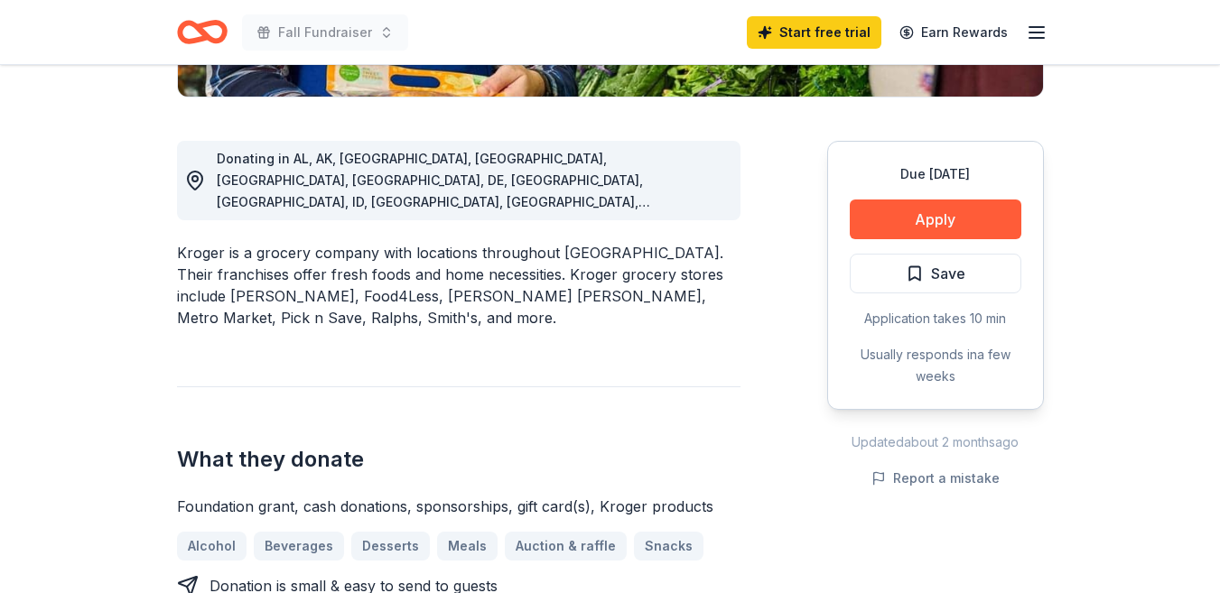
click at [966, 207] on button "Apply" at bounding box center [936, 220] width 172 height 40
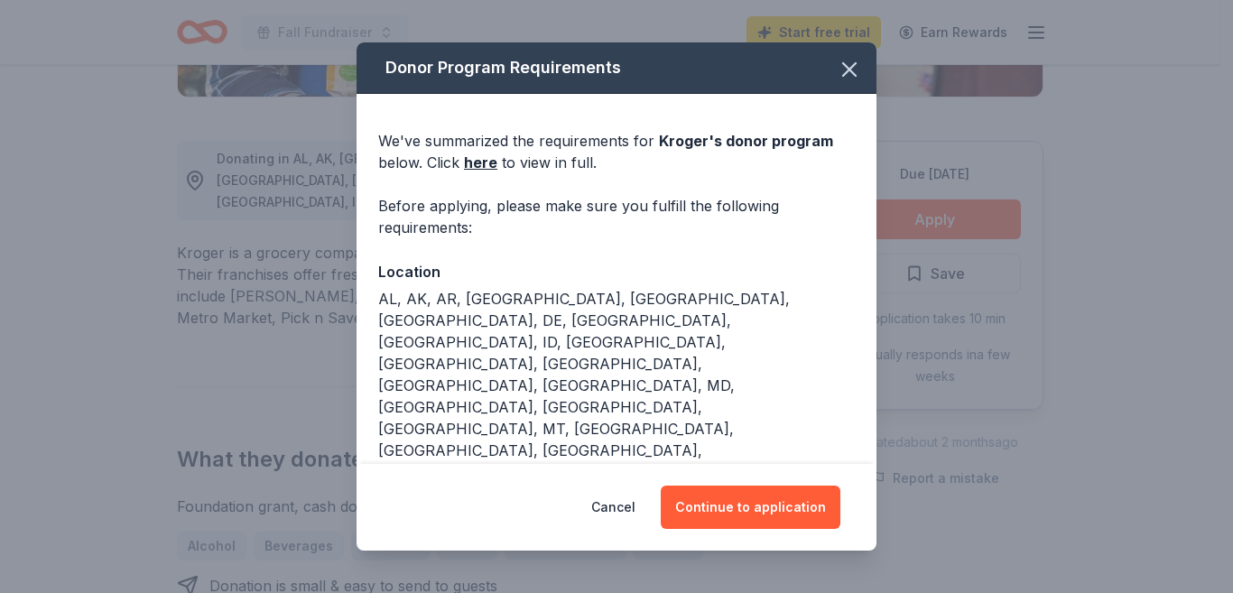
scroll to position [173, 0]
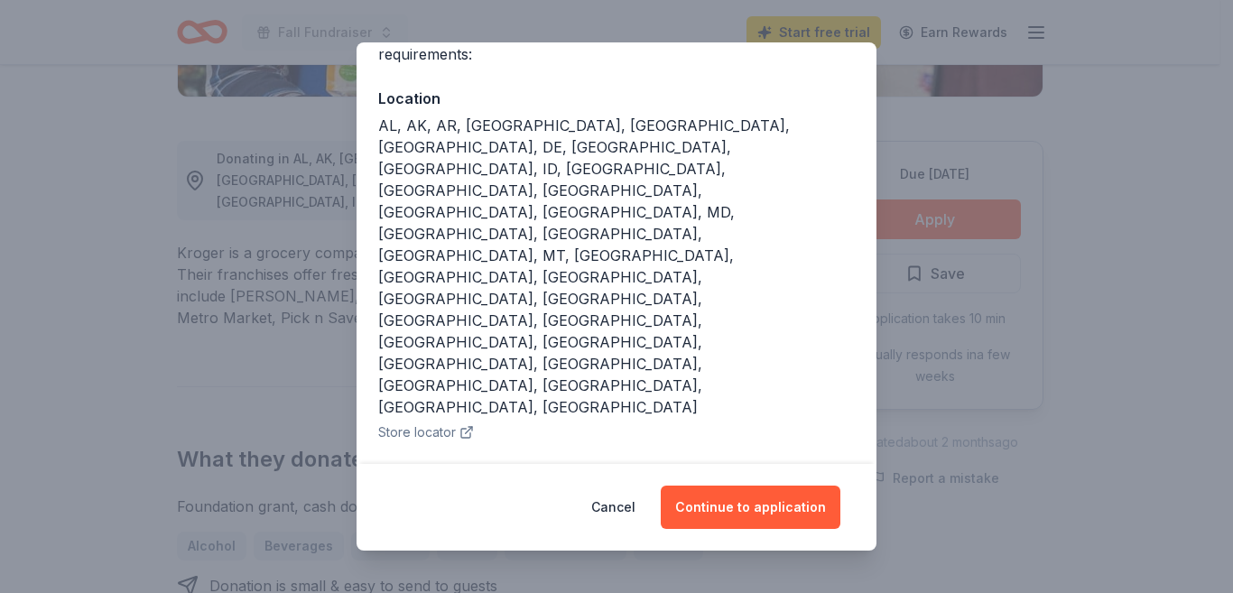
click at [736, 498] on button "Continue to application" at bounding box center [751, 507] width 180 height 43
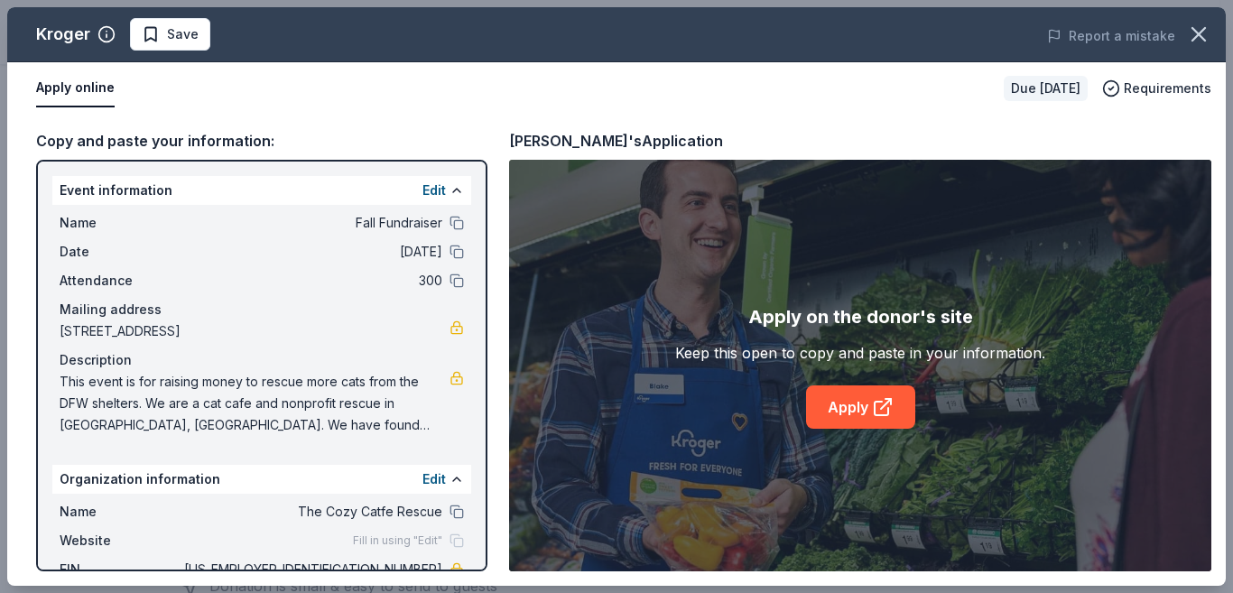
click at [817, 418] on link "Apply" at bounding box center [860, 407] width 109 height 43
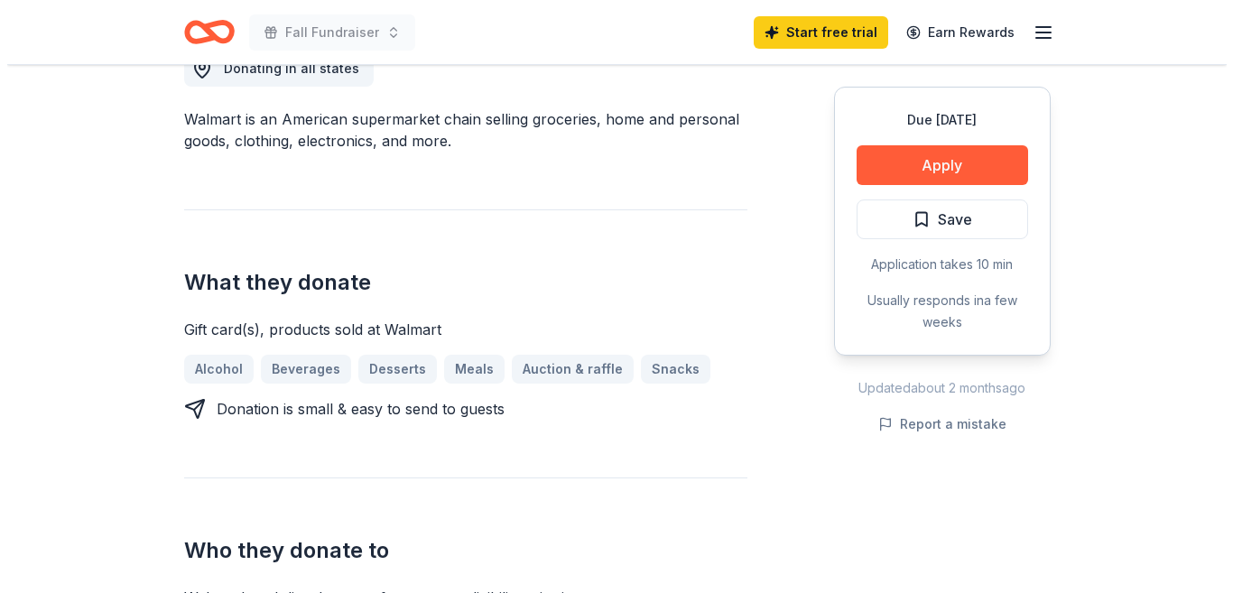
scroll to position [542, 0]
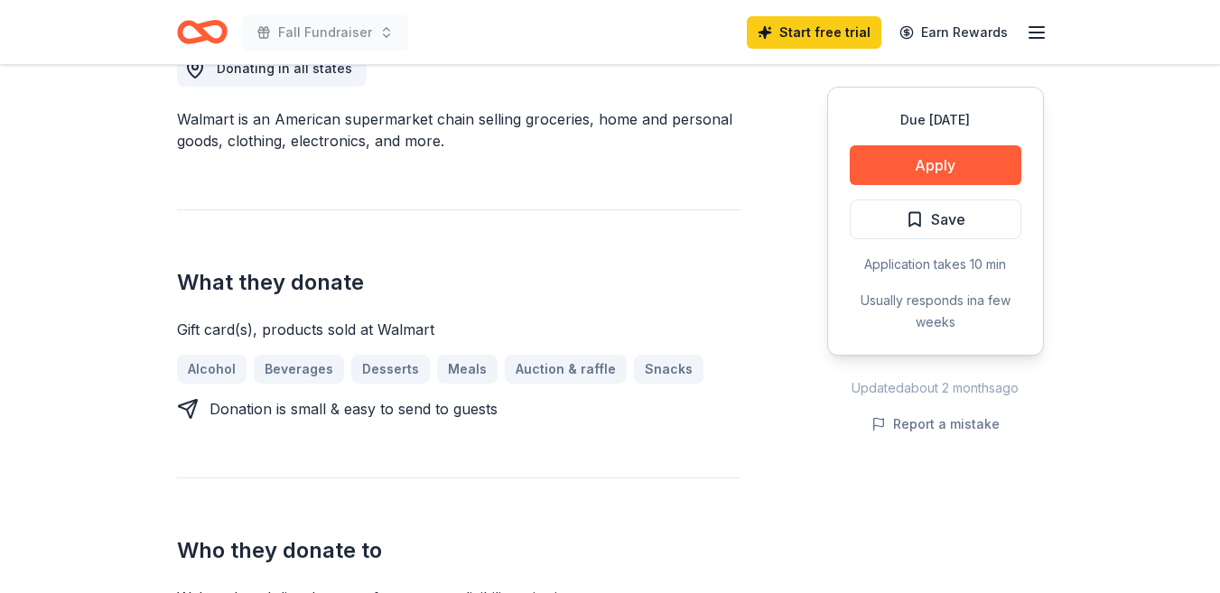
click at [906, 149] on button "Apply" at bounding box center [936, 165] width 172 height 40
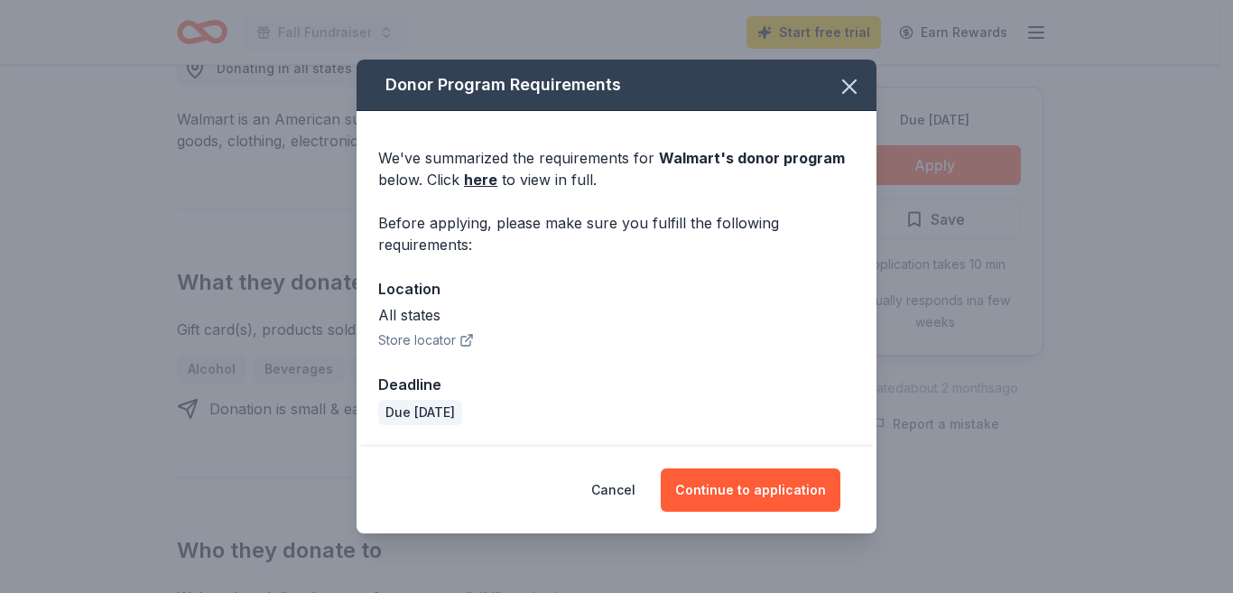
click at [746, 489] on button "Continue to application" at bounding box center [751, 490] width 180 height 43
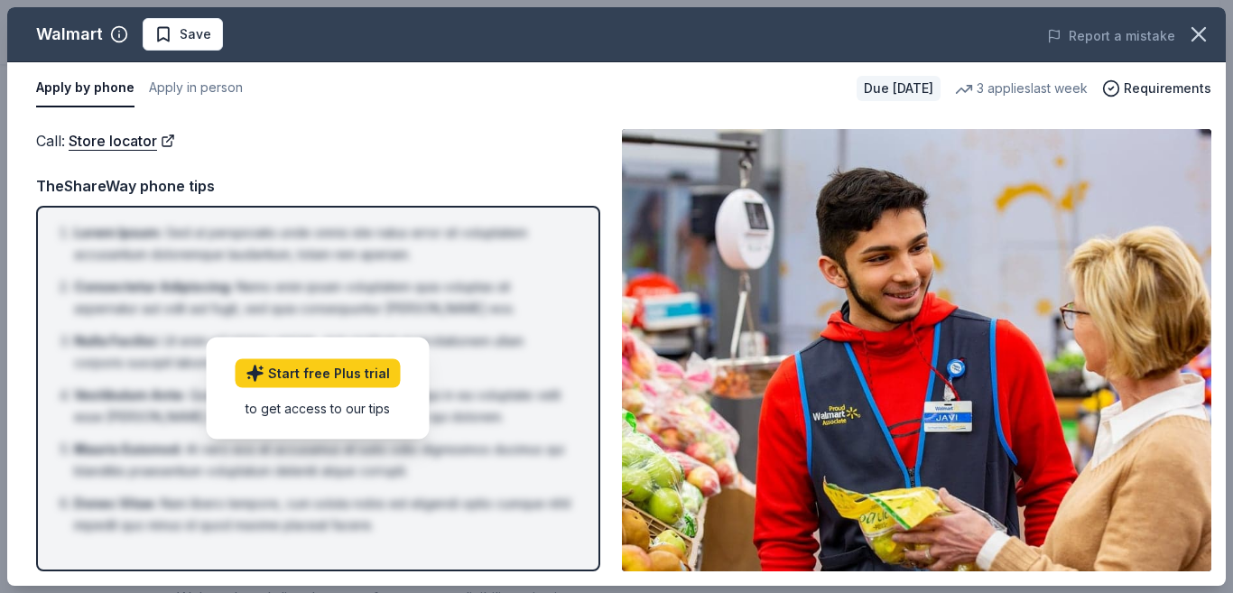
click at [1120, 303] on img at bounding box center [917, 350] width 590 height 442
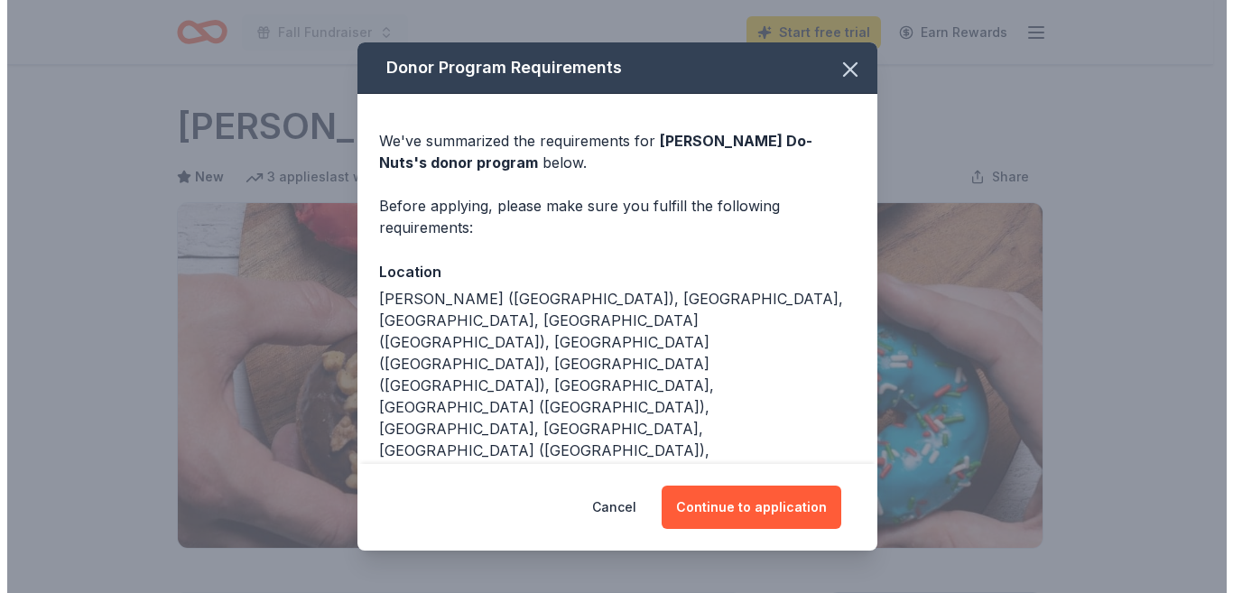
scroll to position [271, 0]
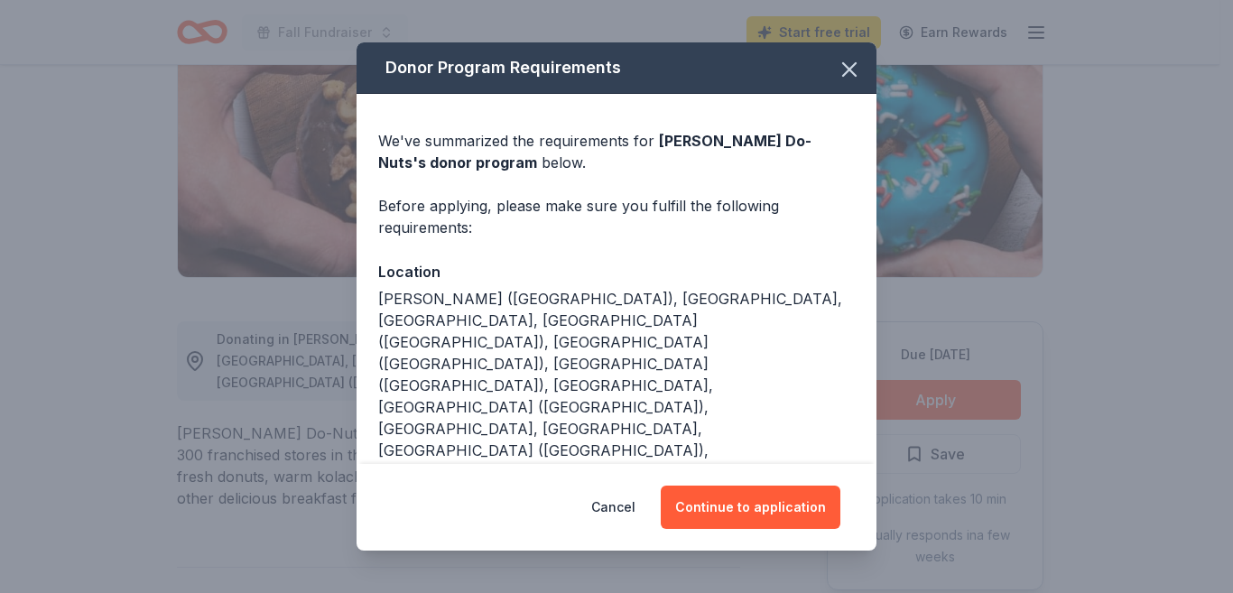
click at [730, 497] on button "Continue to application" at bounding box center [751, 507] width 180 height 43
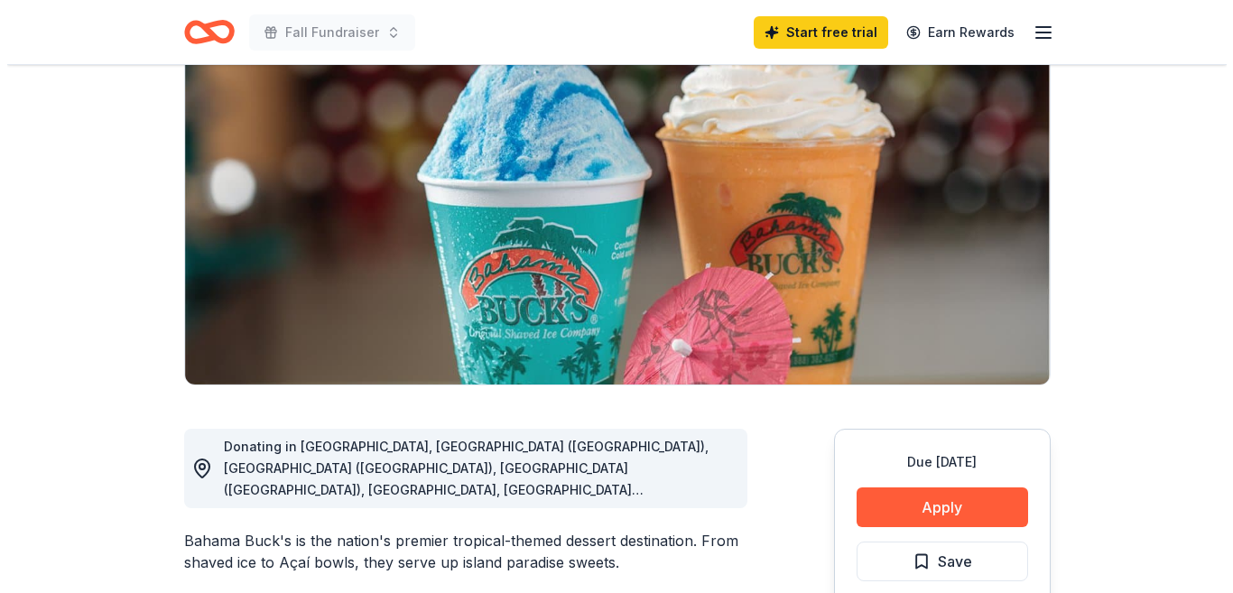
scroll to position [361, 0]
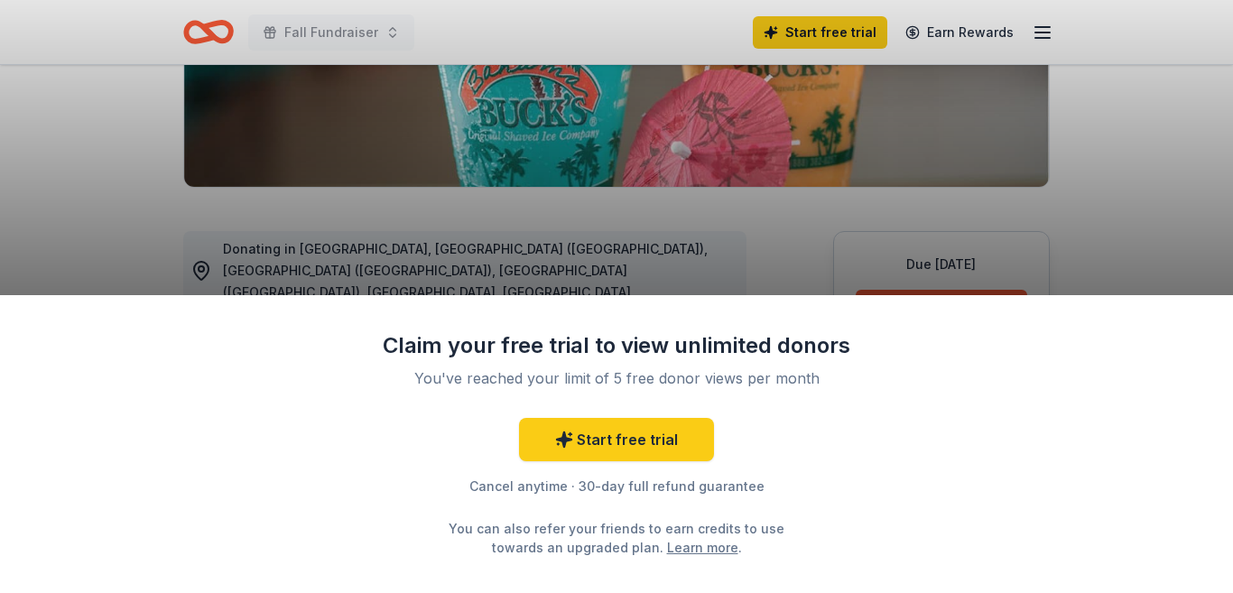
click at [921, 311] on div "Claim your free trial to view unlimited donors You've reached your limit of 5 f…" at bounding box center [616, 444] width 1233 height 298
